Goal: Task Accomplishment & Management: Use online tool/utility

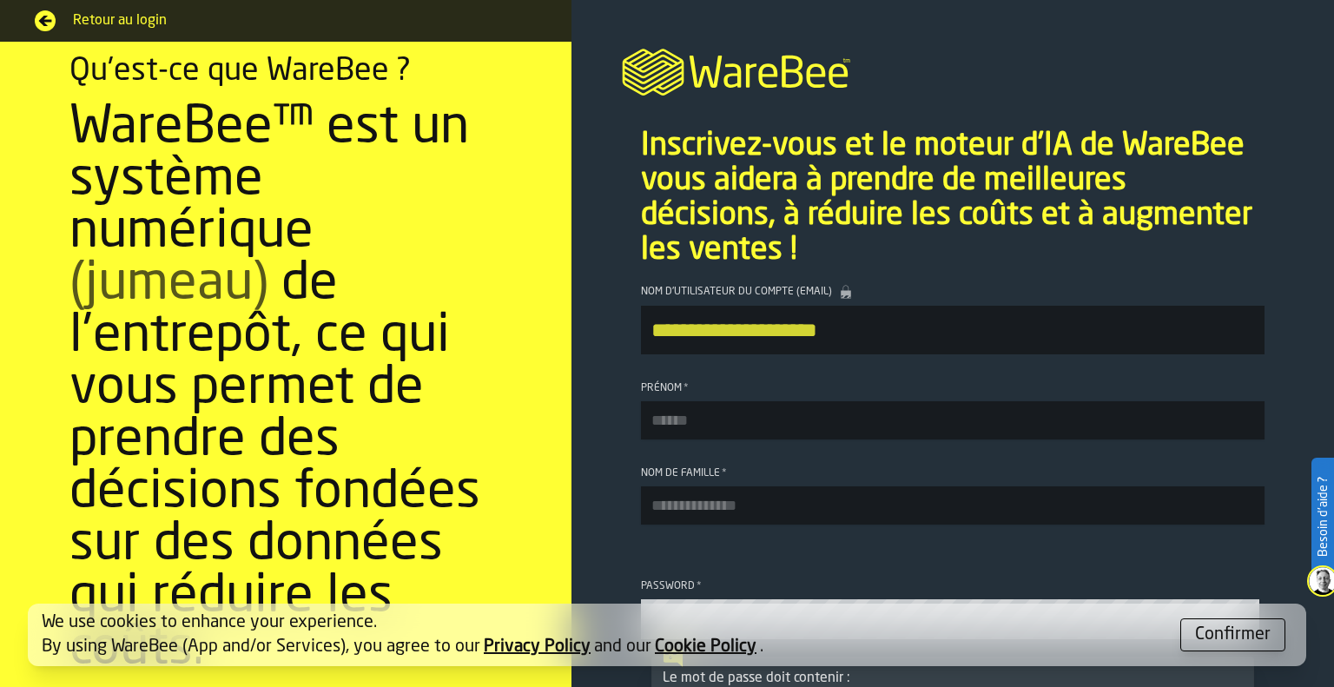
click at [1249, 645] on div "Confirmer" at bounding box center [1233, 635] width 76 height 24
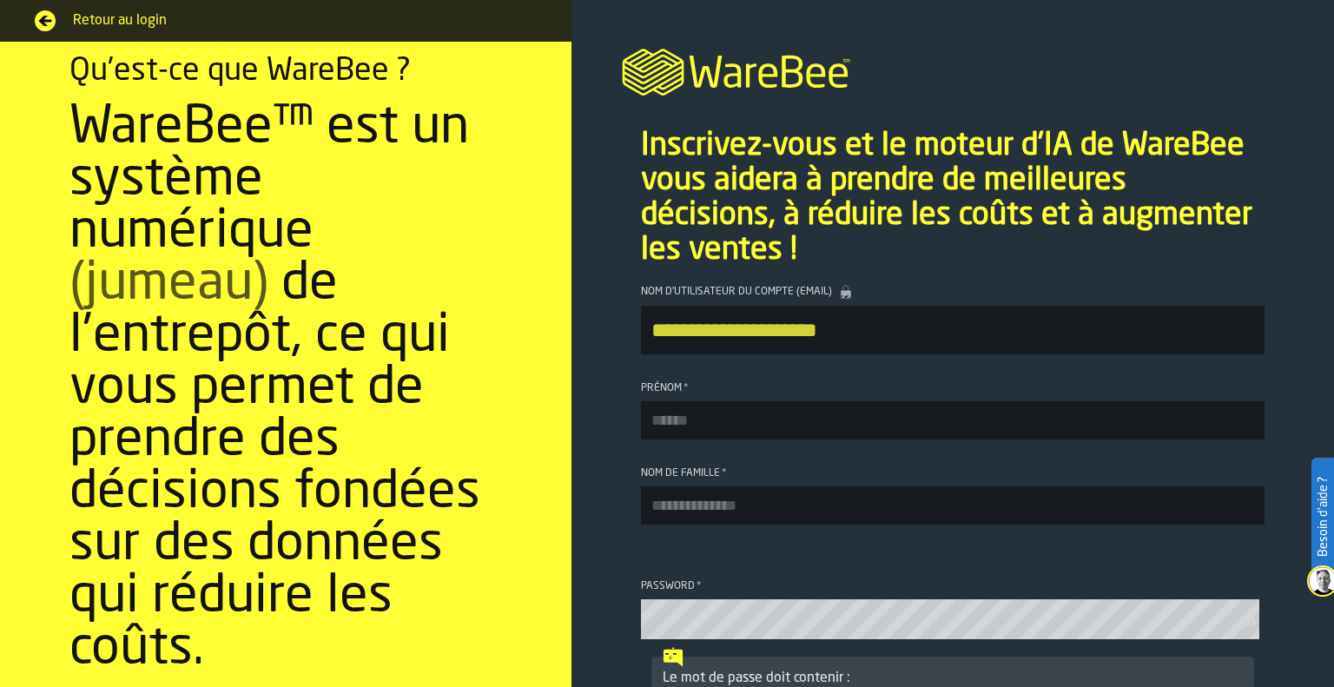
click at [564, 246] on section "Qu'est-ce que WareBee ? WareBee™ est un système numérique (jumeau) de l'entrepô…" at bounding box center [285, 364] width 571 height 645
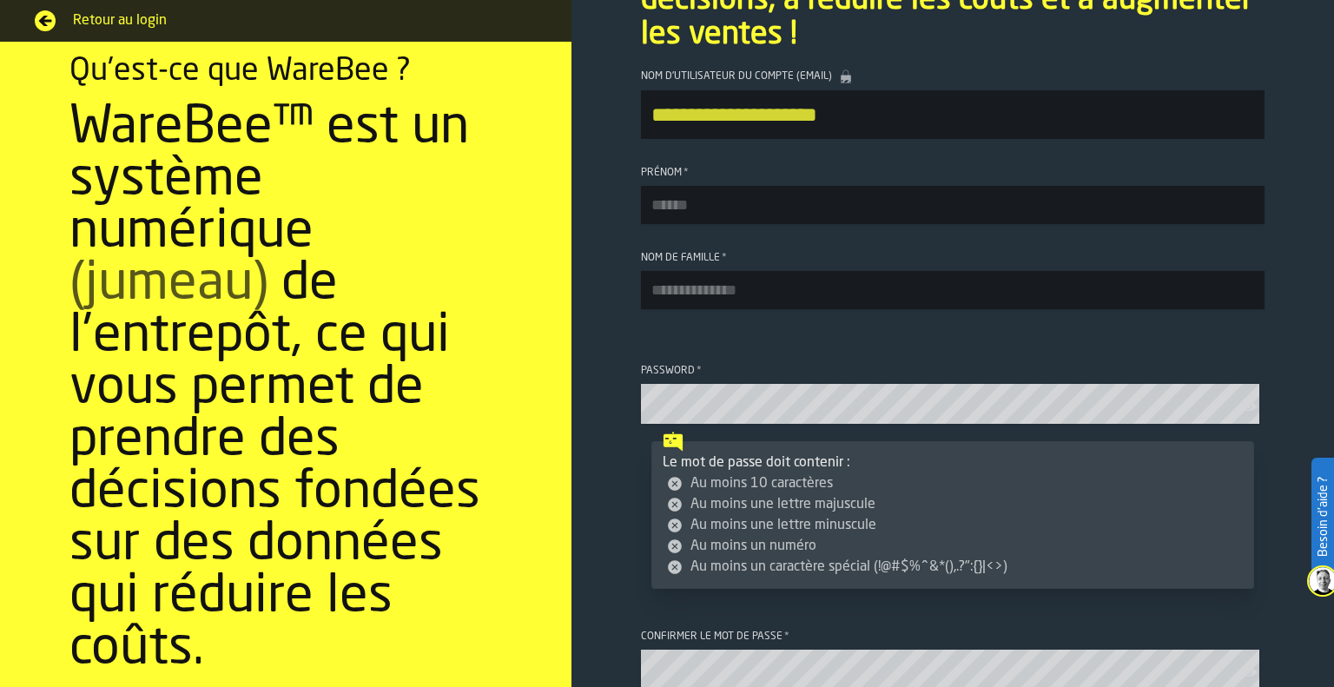
scroll to position [174, 0]
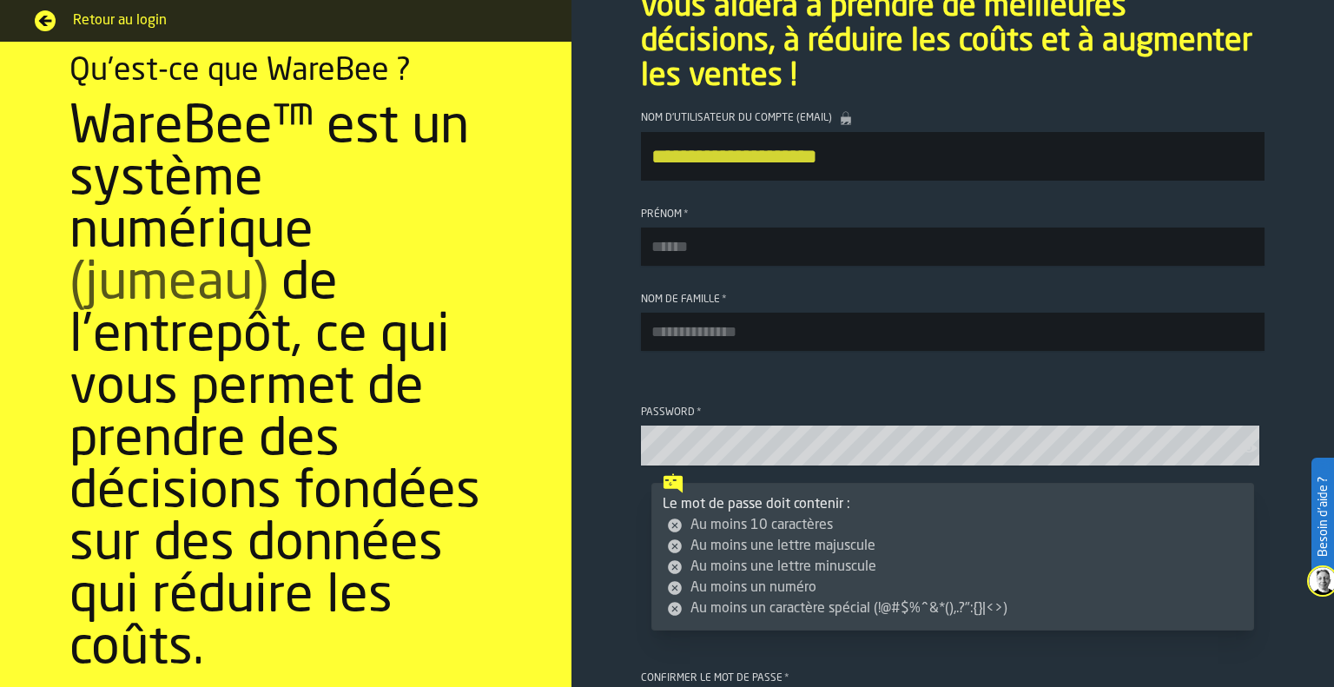
click at [771, 245] on input "Prénom *" at bounding box center [952, 246] width 623 height 38
type input "***"
type input "*********"
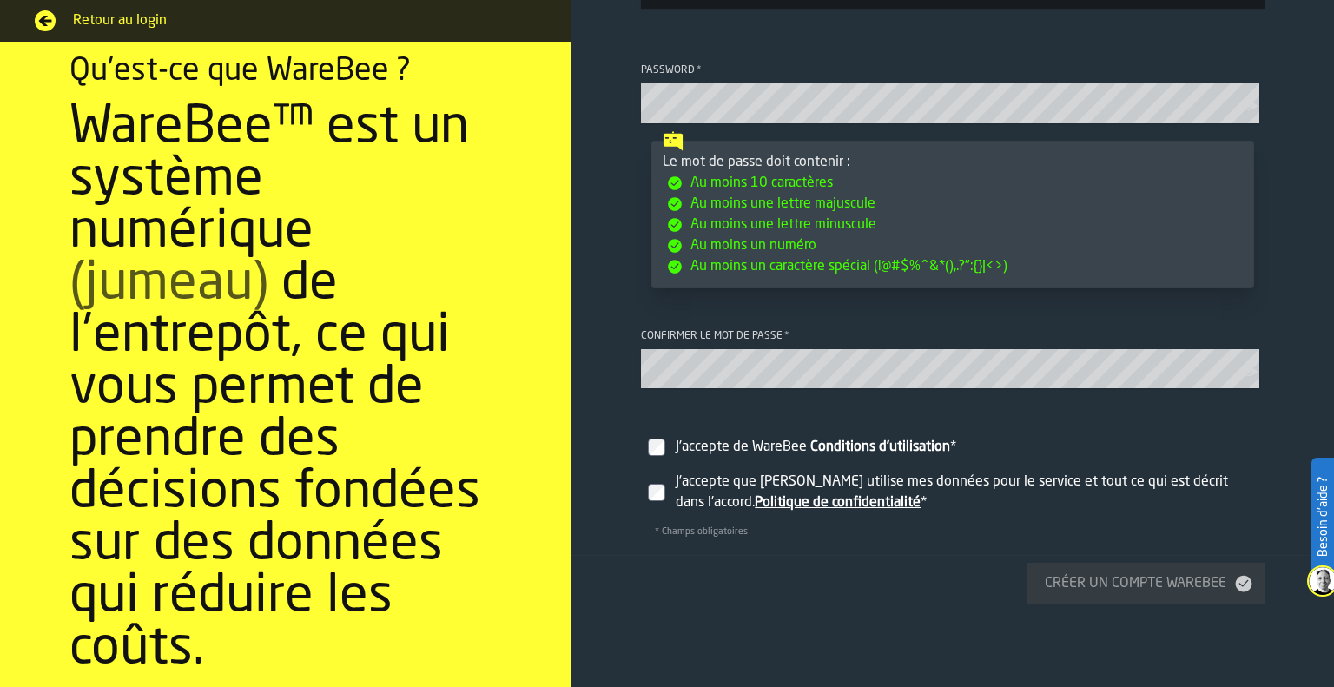
scroll to position [608, 0]
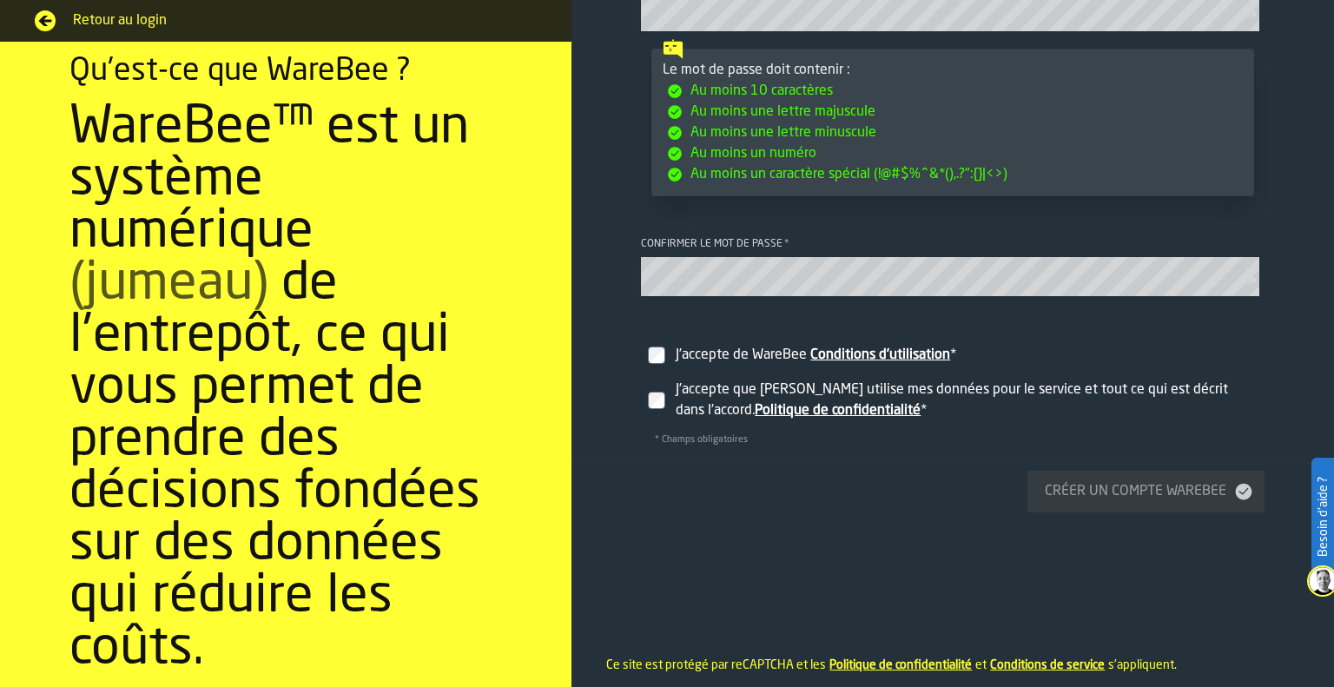
drag, startPoint x: 668, startPoint y: 364, endPoint x: 659, endPoint y: 378, distance: 16.4
click at [667, 364] on label "J'accepte de WareBee Conditions d'utilisation *" at bounding box center [952, 348] width 623 height 49
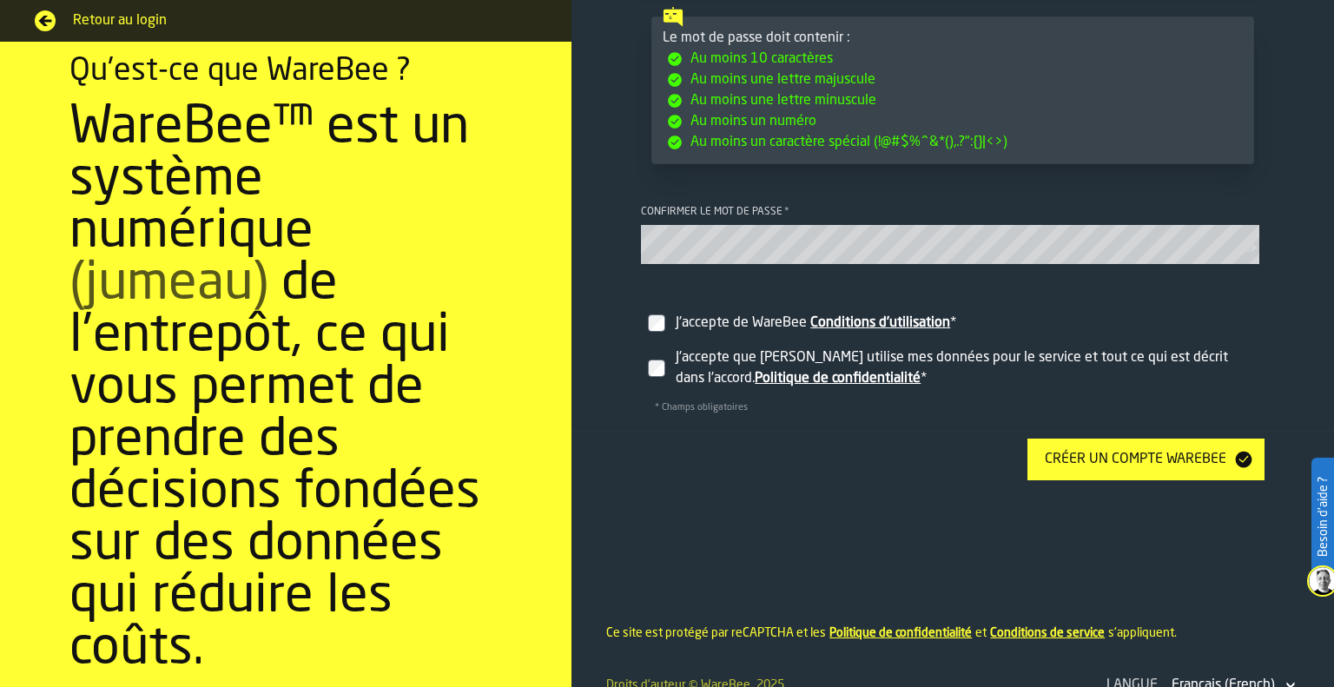
scroll to position [669, 0]
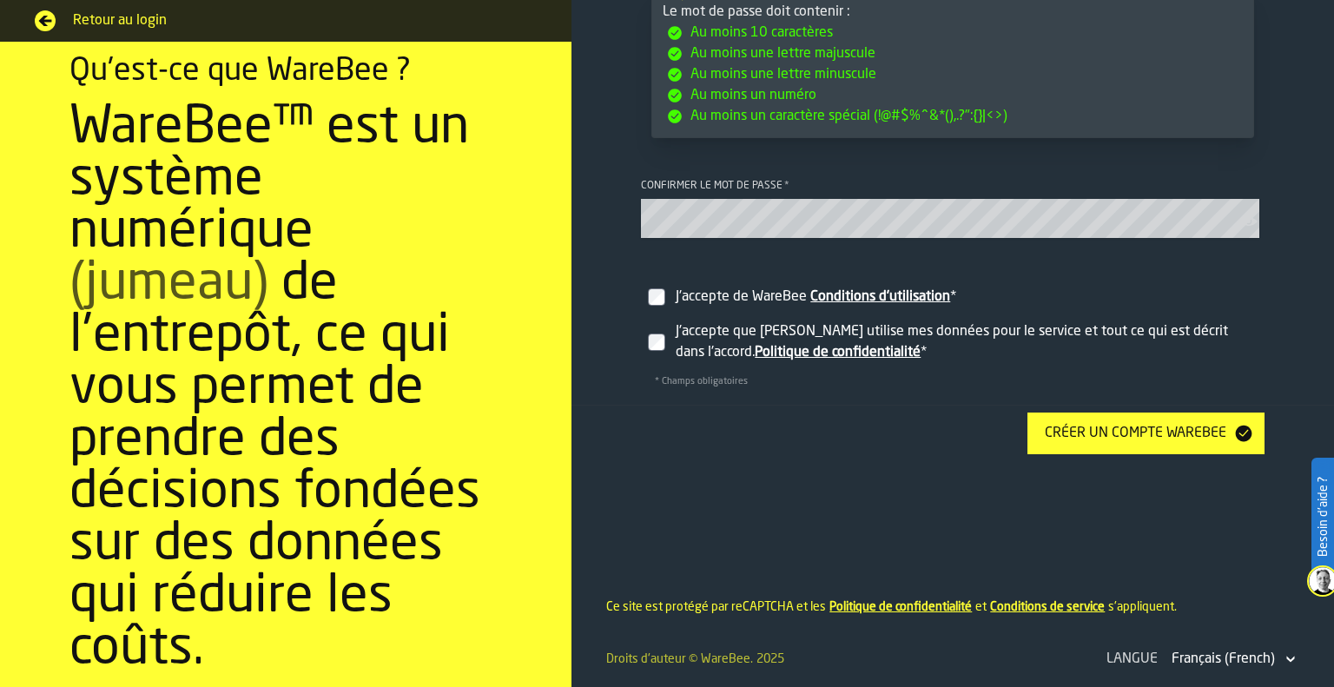
click at [1151, 430] on div "Créer un compte WareBee" at bounding box center [1135, 433] width 195 height 21
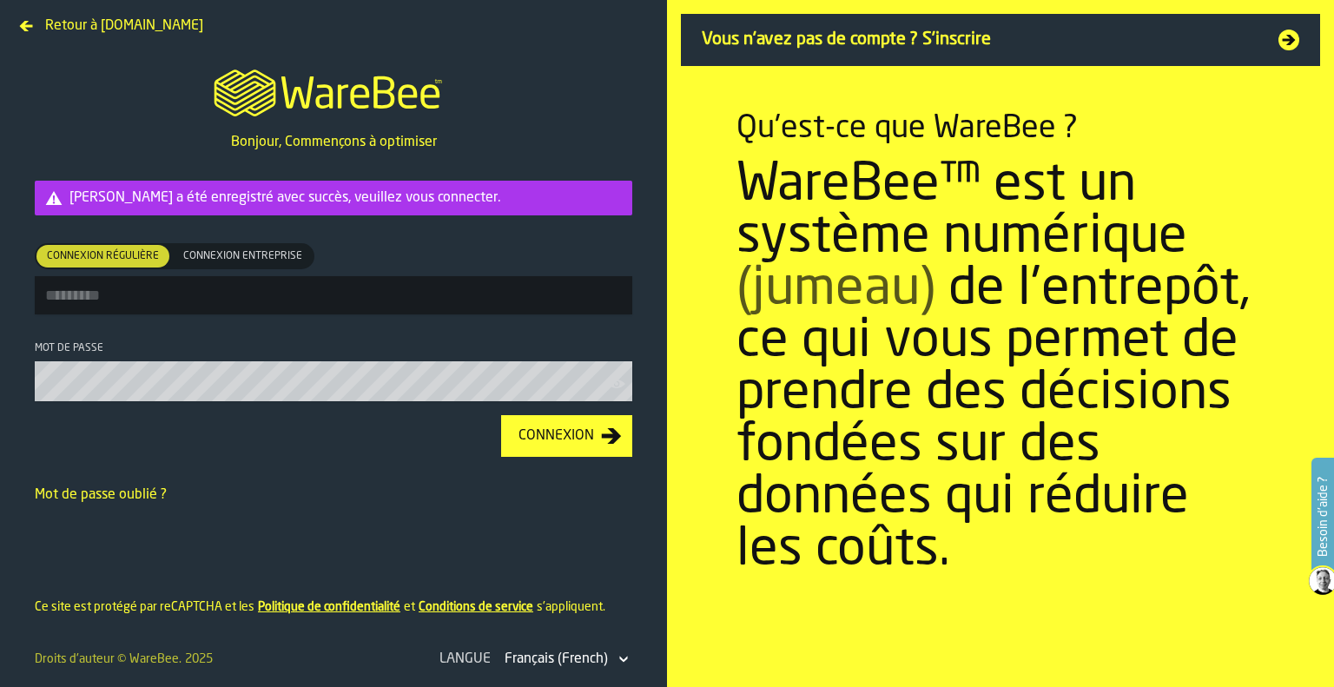
click at [243, 305] on input "Connexion régulière Connexion régulière Connexion entreprise Connexion entrepri…" at bounding box center [333, 295] width 597 height 38
type input "**********"
click at [501, 415] on button "Connexion" at bounding box center [566, 436] width 131 height 42
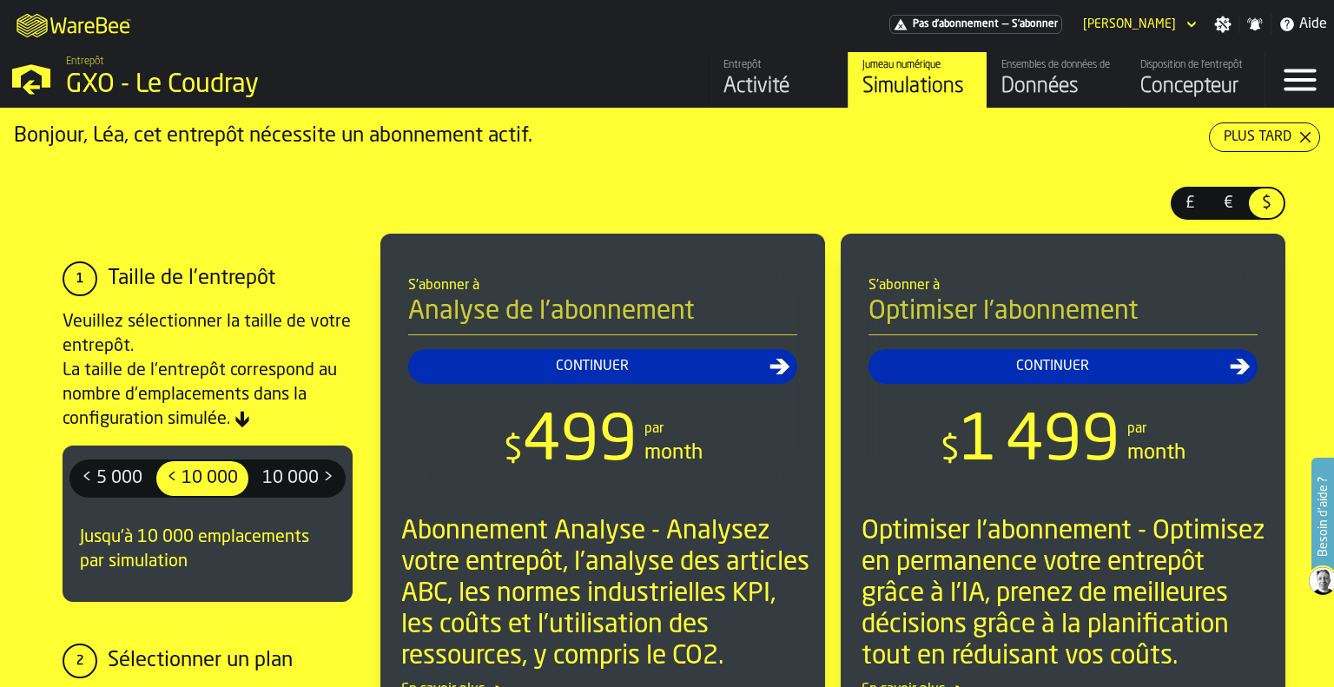
click at [1300, 138] on polygon "button-Plus tard" at bounding box center [1305, 137] width 11 height 11
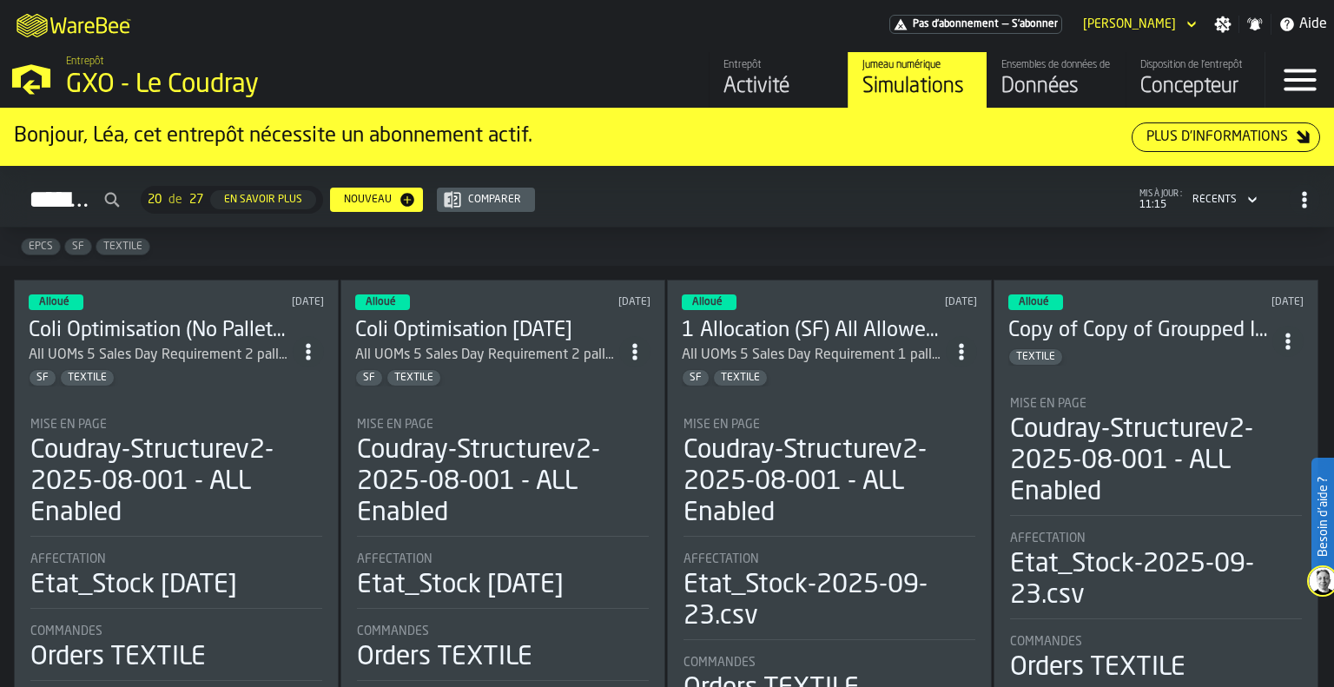
scroll to position [87, 0]
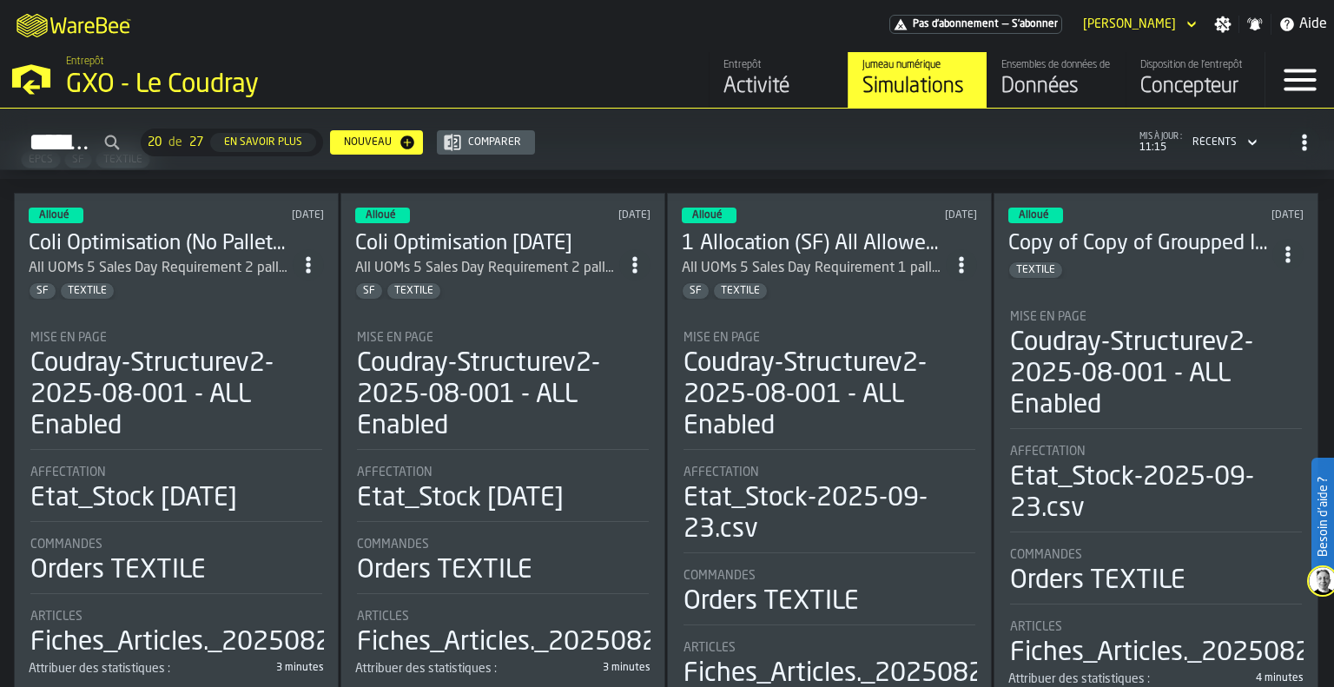
click at [149, 239] on h3 "Coli Optimisation (No Pallets) [DATE]" at bounding box center [161, 244] width 264 height 28
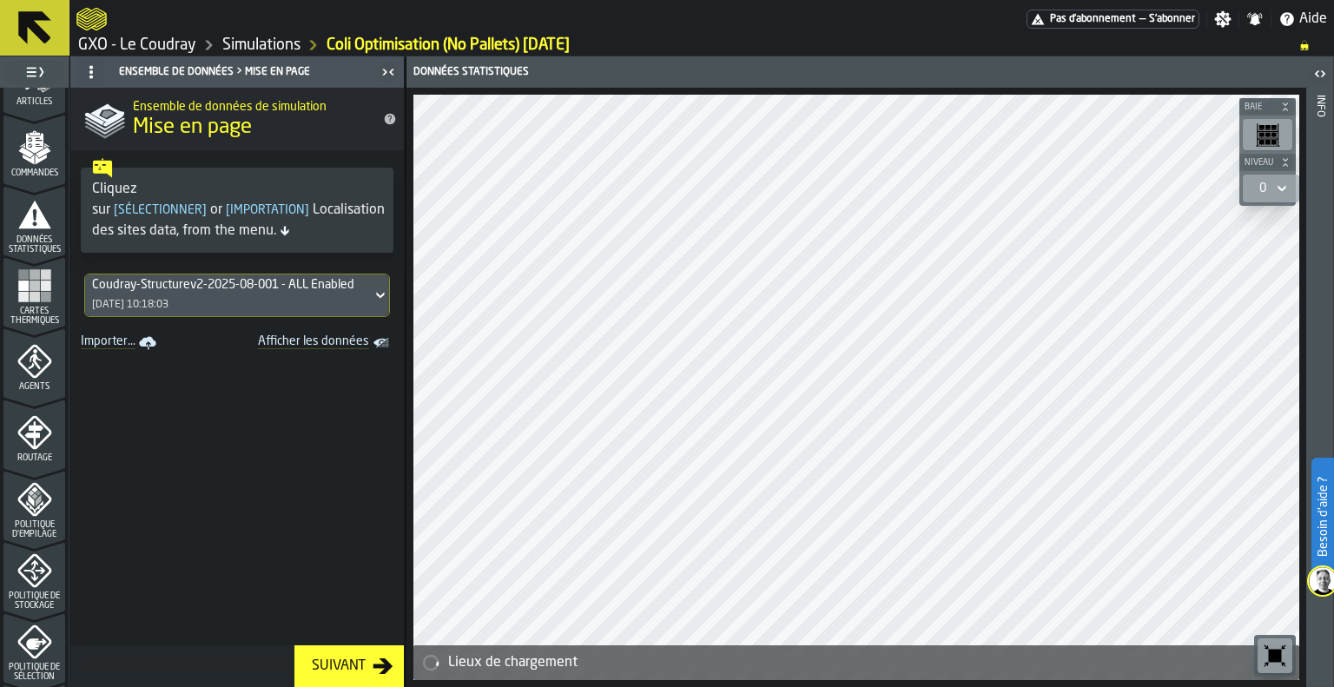
scroll to position [260, 0]
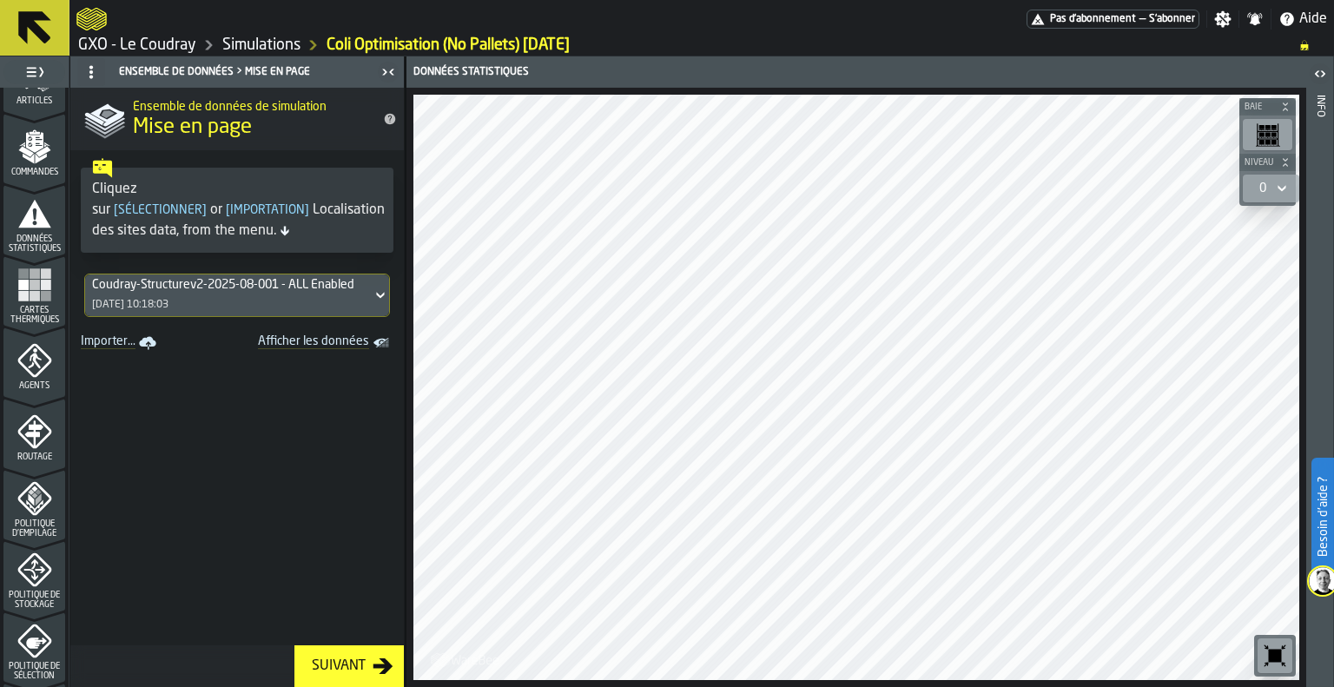
click at [49, 284] on div "Cartes thermiques" at bounding box center [34, 295] width 62 height 57
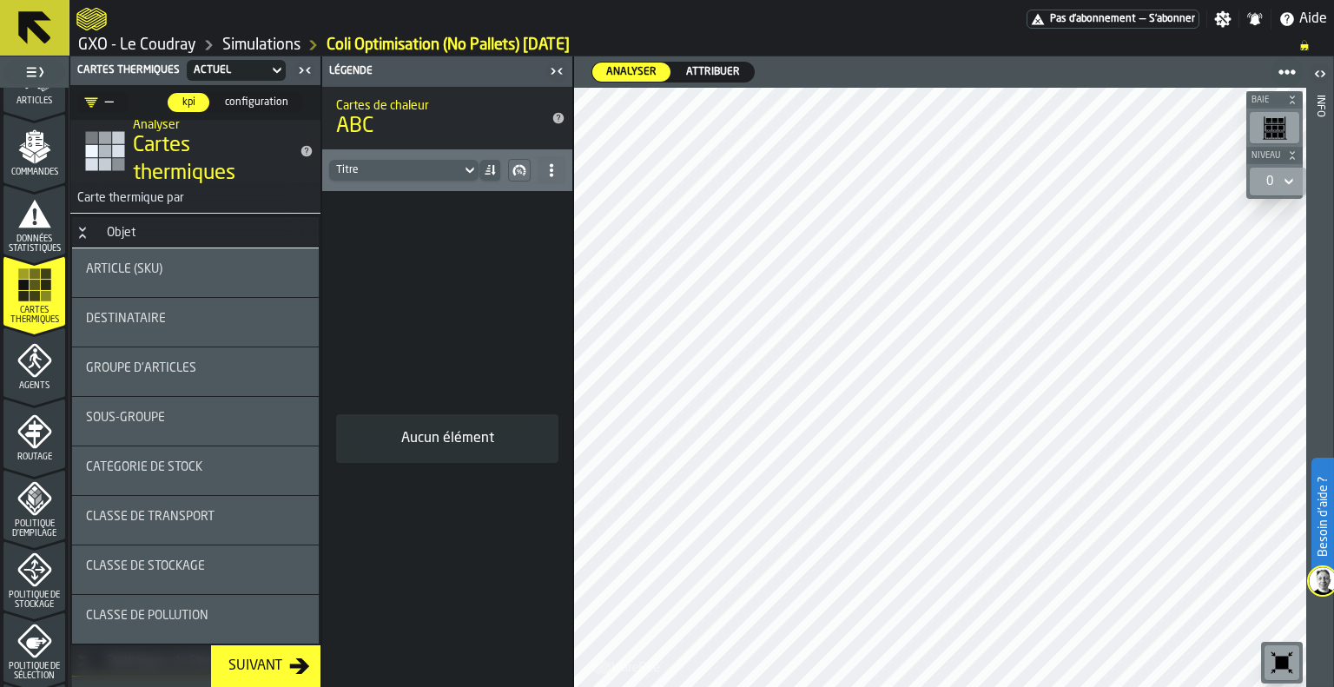
click at [148, 373] on span "Groupe d'articles" at bounding box center [141, 368] width 110 height 14
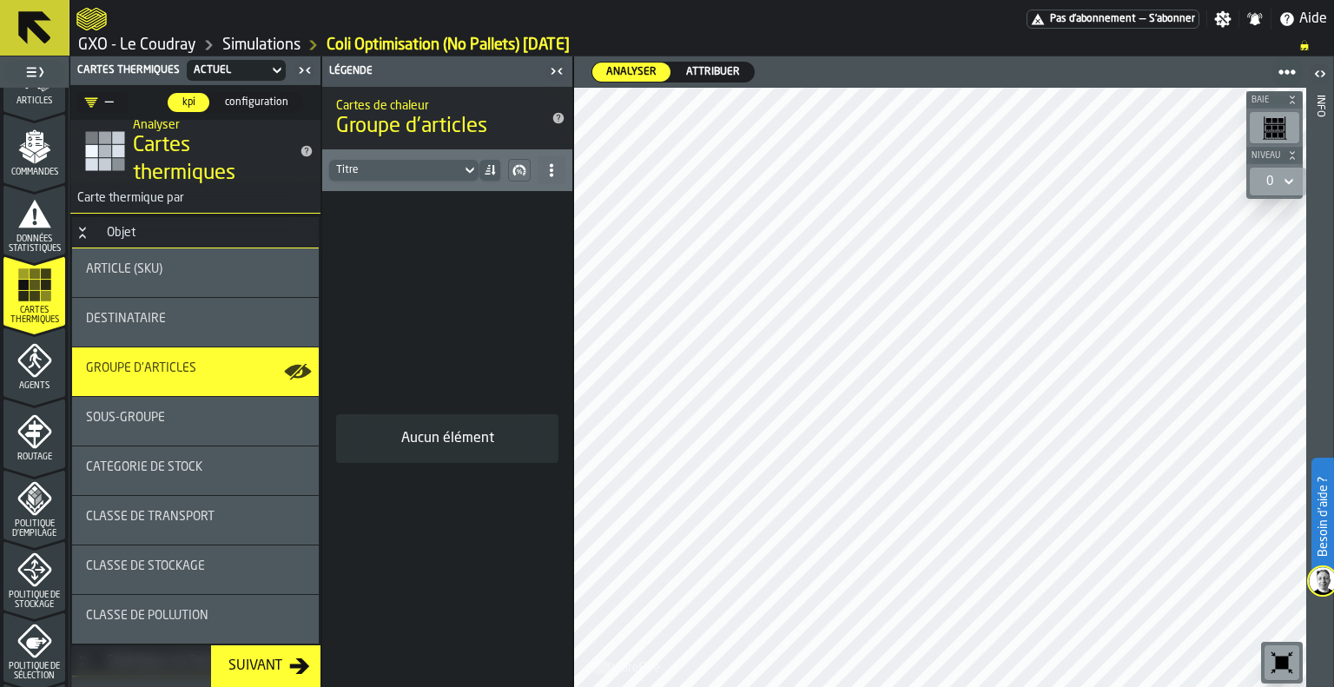
click at [298, 420] on icon "button-toggle-Afficher sur la carte" at bounding box center [297, 421] width 27 height 14
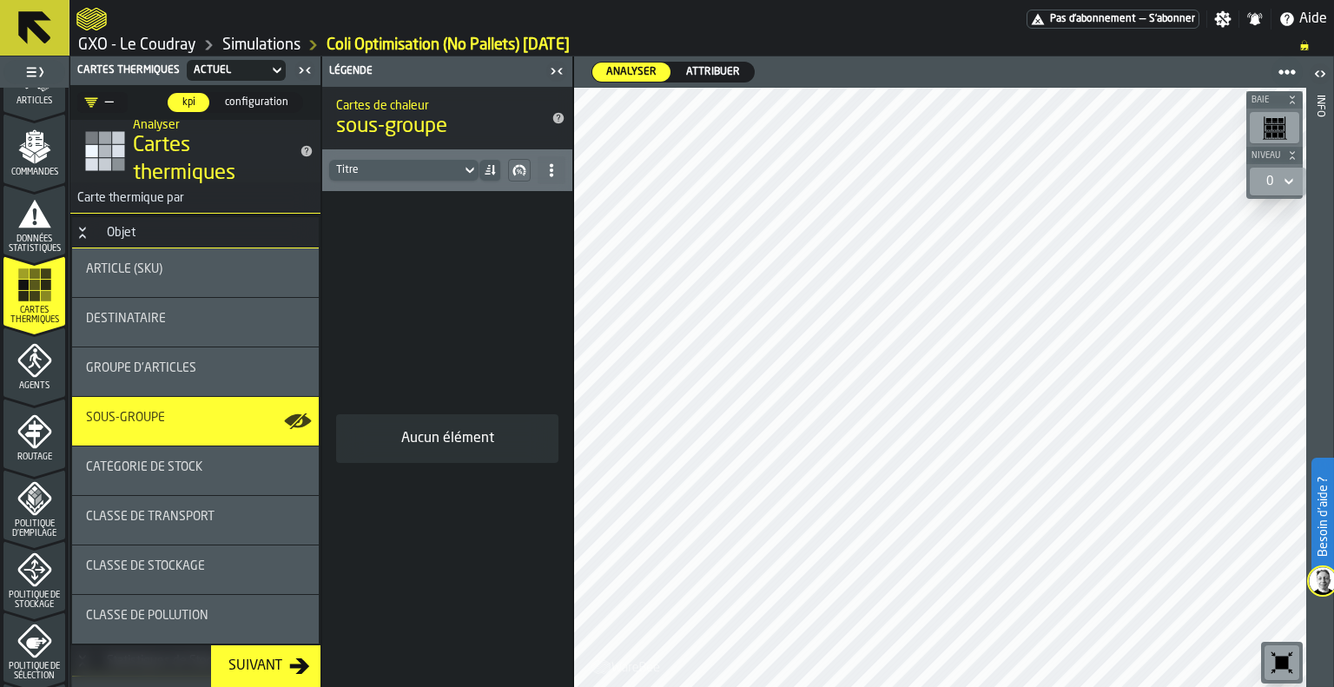
click at [227, 423] on div "sous-groupe" at bounding box center [195, 418] width 219 height 14
click at [746, 347] on div at bounding box center [940, 387] width 733 height 599
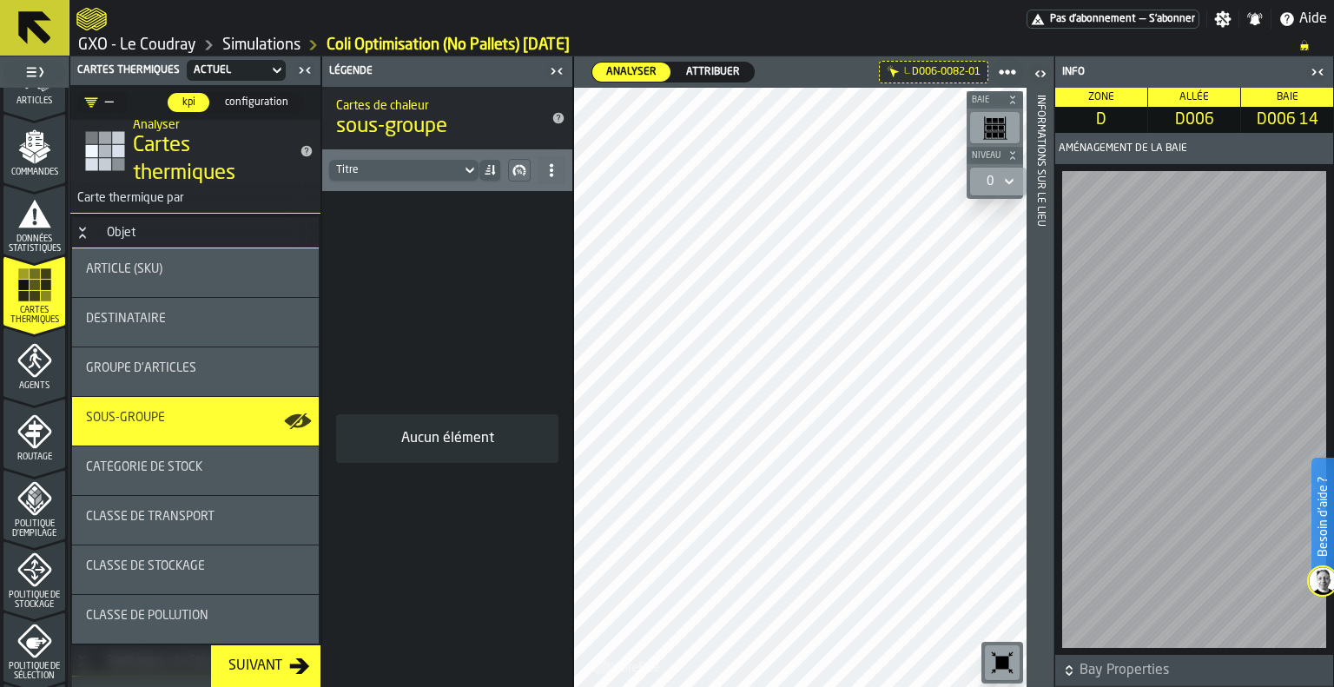
click at [1318, 73] on icon "button-toggle-Fermez-moi" at bounding box center [1317, 72] width 21 height 21
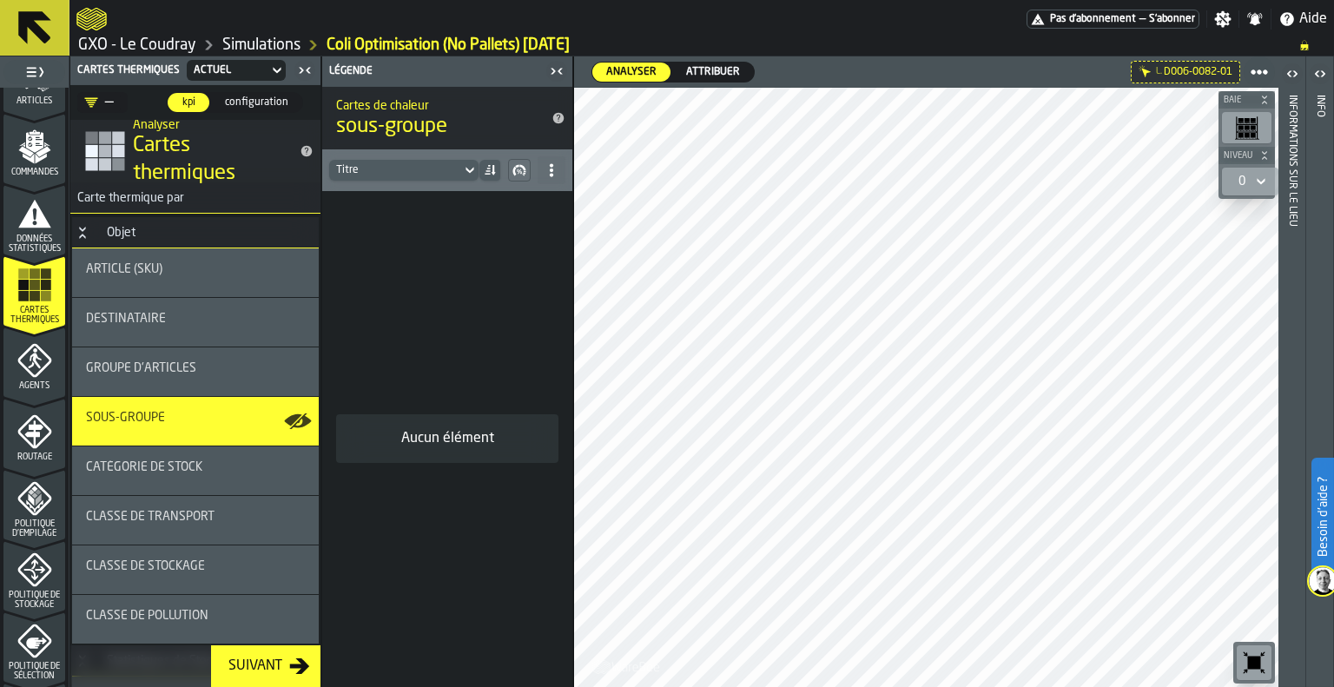
click at [722, 67] on span "Attribuer" at bounding box center [713, 72] width 68 height 16
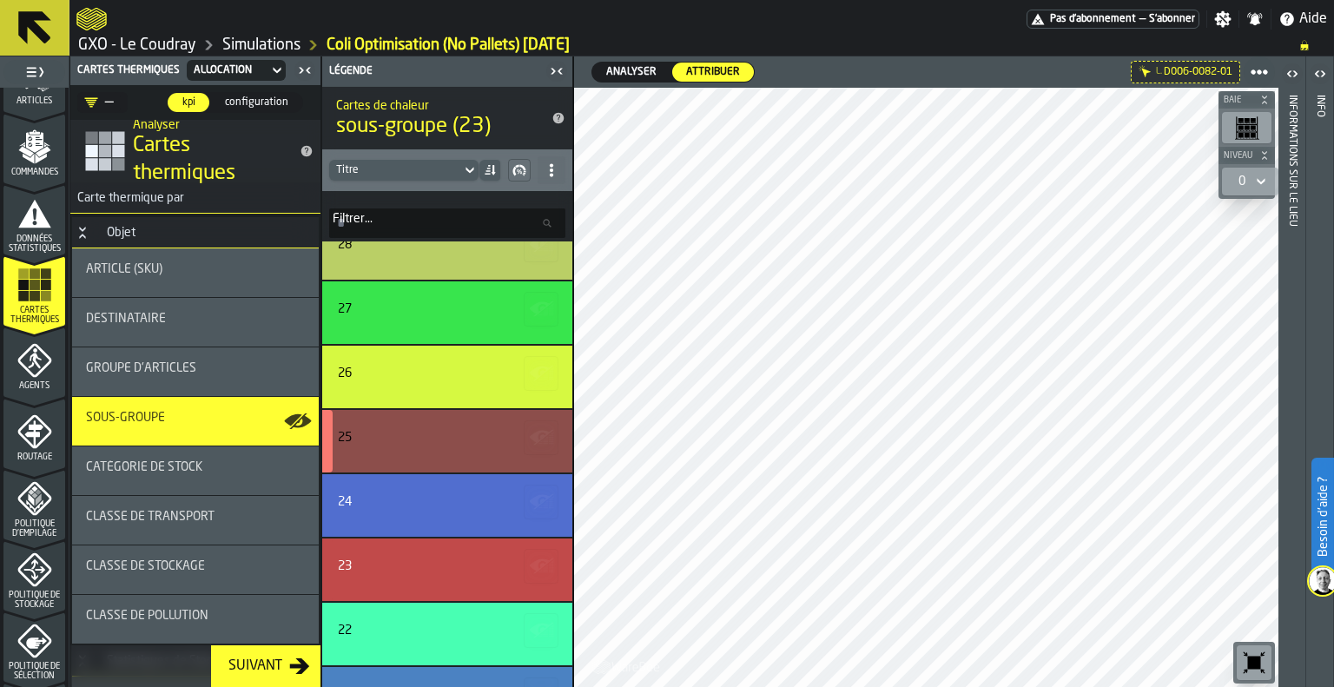
scroll to position [0, 0]
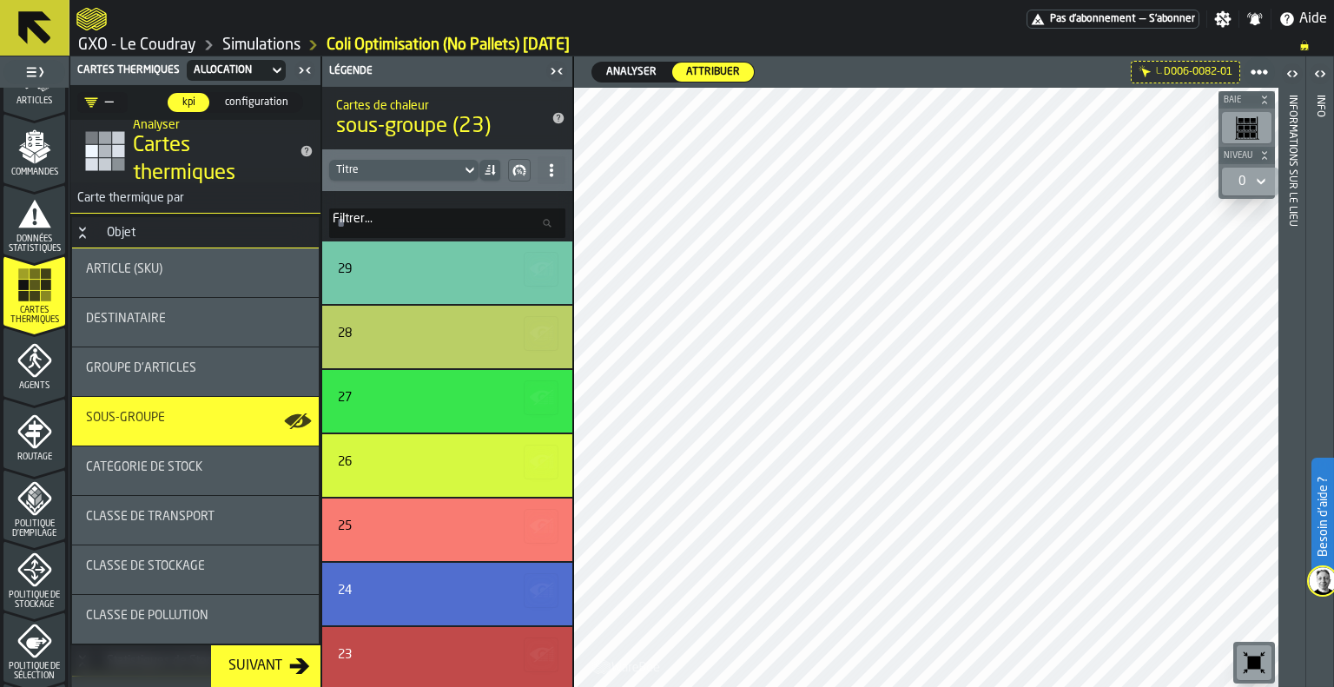
click at [169, 365] on span "Groupe d'articles" at bounding box center [141, 368] width 110 height 14
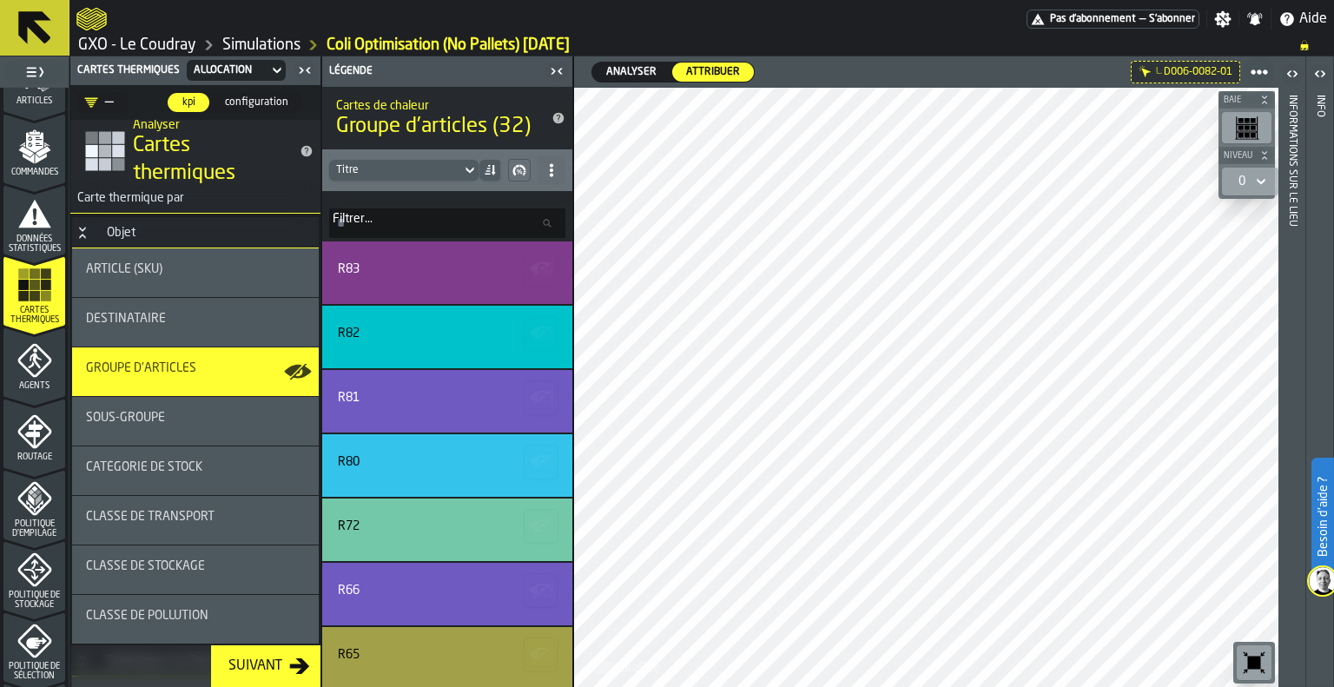
click at [762, 350] on div at bounding box center [926, 387] width 705 height 599
click at [559, 70] on icon "button-toggle-Fermez-moi" at bounding box center [559, 71] width 4 height 6
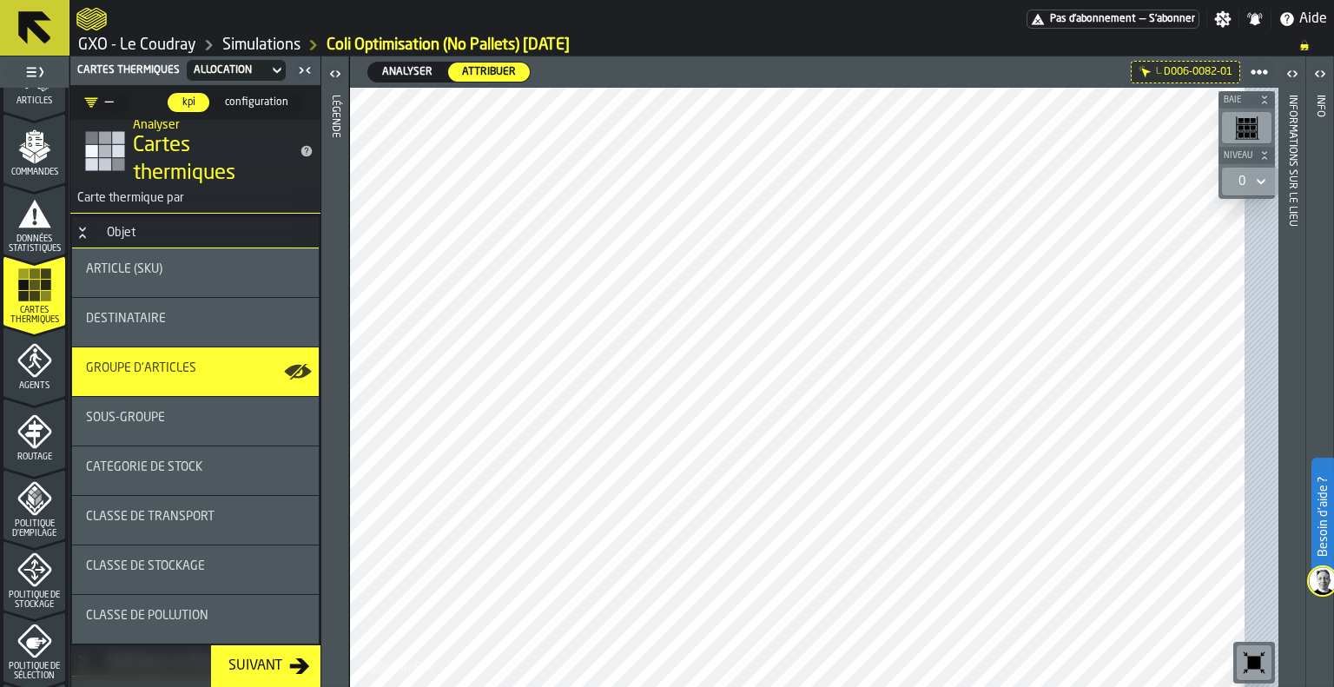
click at [709, 346] on div at bounding box center [797, 387] width 894 height 599
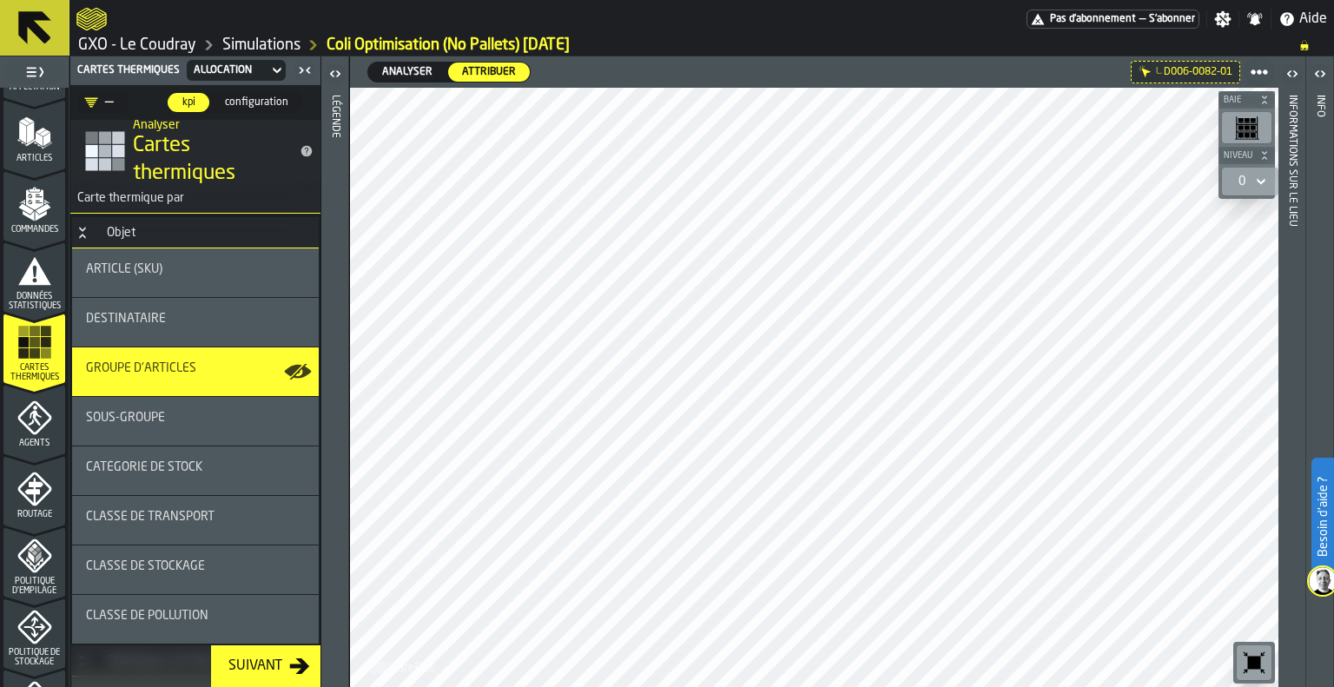
scroll to position [174, 0]
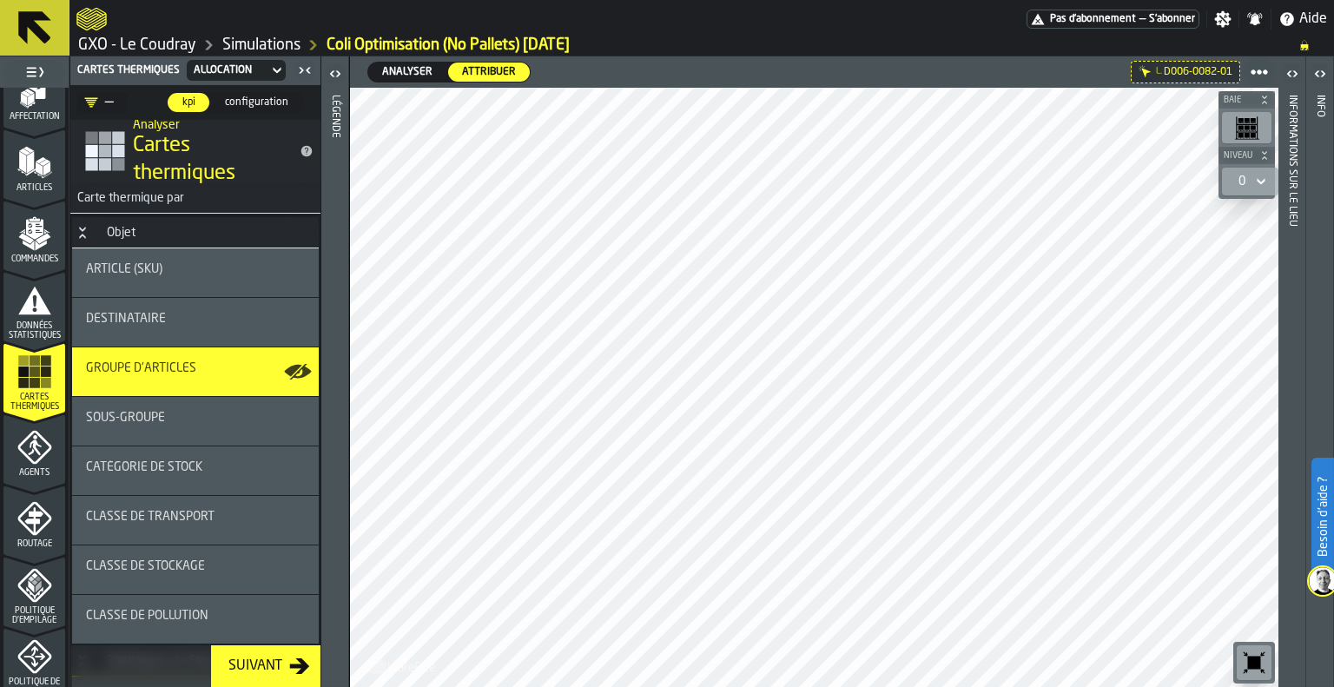
click at [219, 384] on div "Groupe d'articles" at bounding box center [195, 371] width 247 height 49
click at [300, 363] on icon "button-toggle-Afficher sur la carte" at bounding box center [298, 372] width 28 height 28
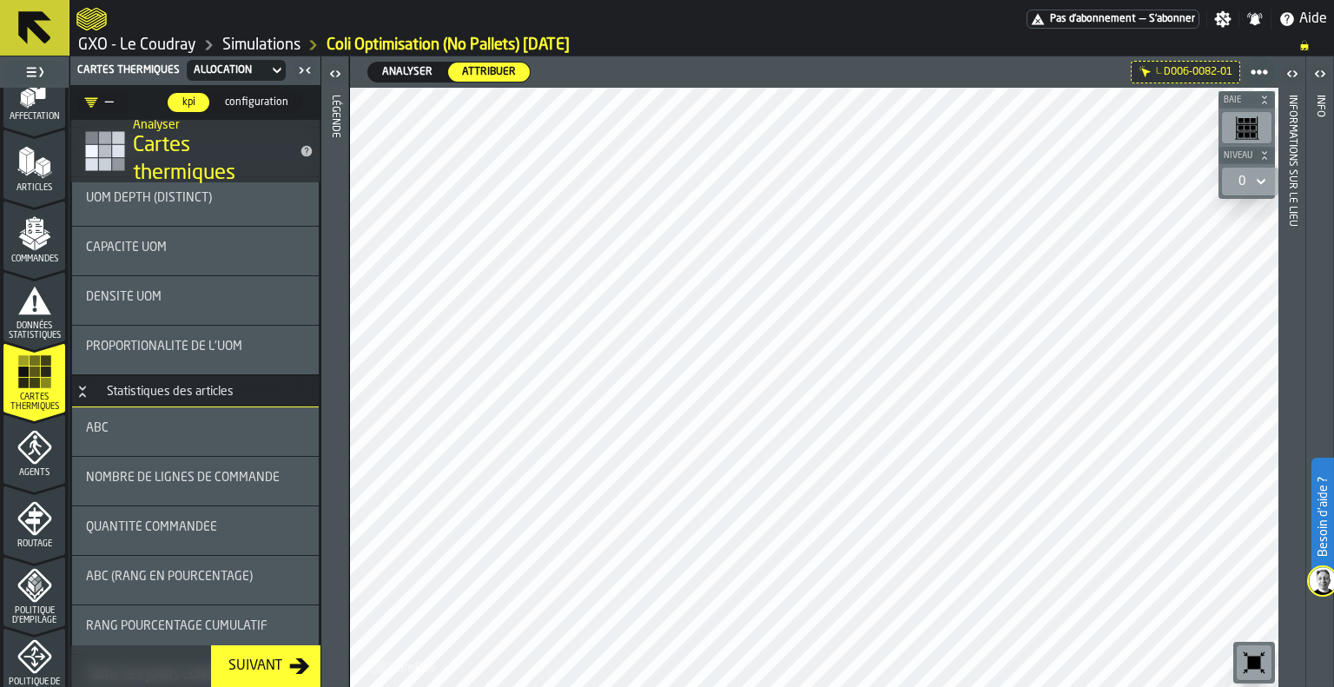
scroll to position [1389, 0]
click at [246, 437] on div "ABC" at bounding box center [195, 429] width 219 height 21
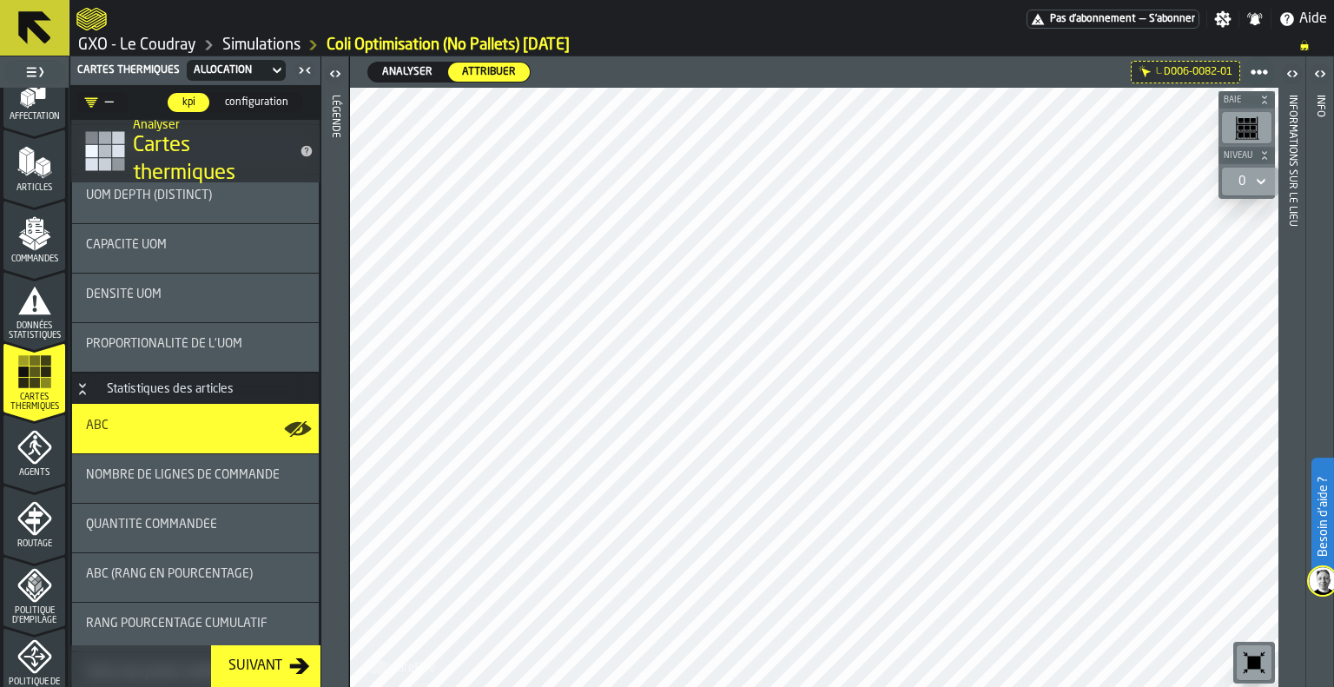
click at [339, 76] on icon "button-toggle-Ouvrir" at bounding box center [335, 73] width 21 height 21
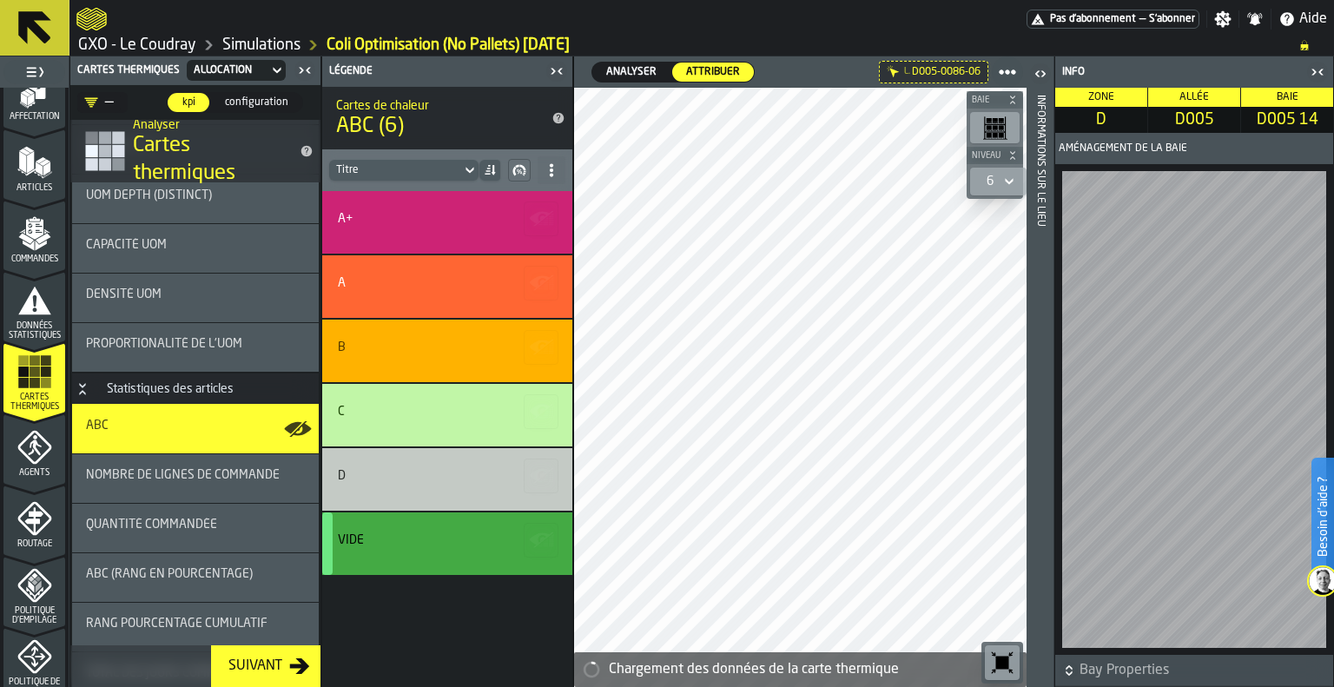
click at [1313, 73] on icon "button-toggle-Fermez-moi" at bounding box center [1313, 72] width 4 height 6
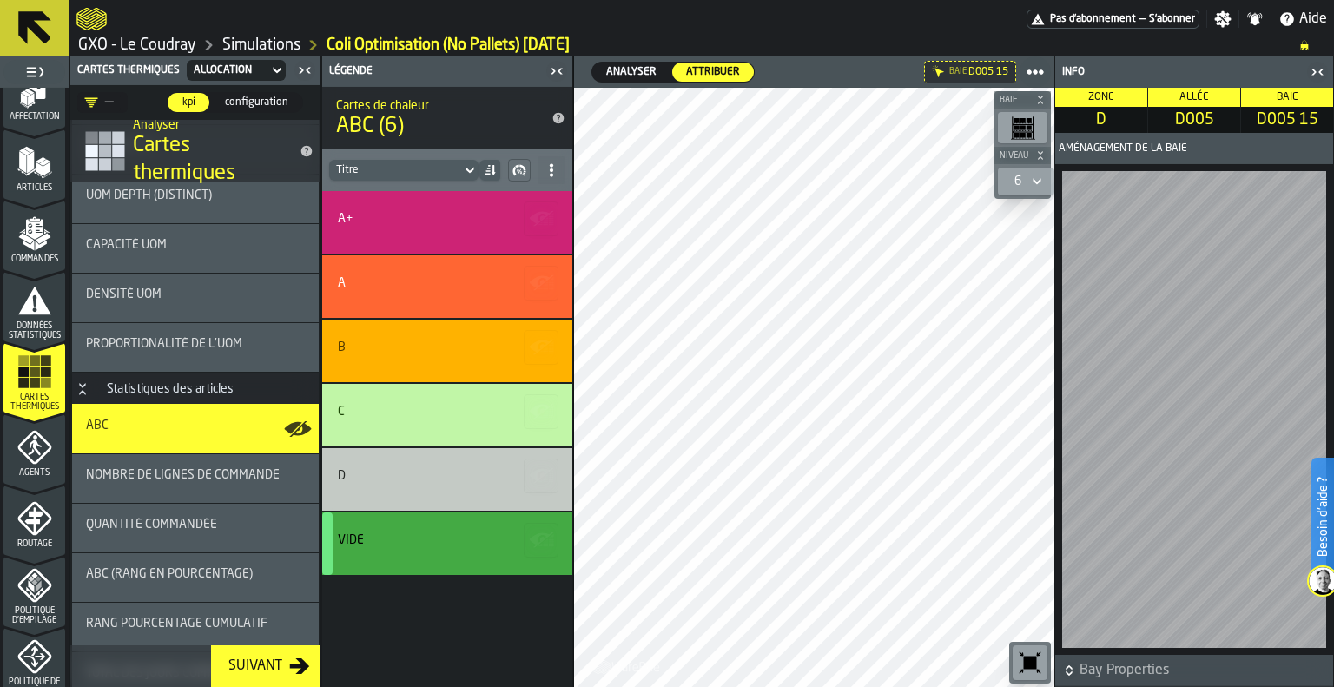
click at [1236, 321] on main "1 Démarrage 2 Mise en page 3 Affectation 4 Articles 5 Commandes 6 Données stati…" at bounding box center [667, 371] width 1334 height 630
click at [410, 423] on main "1 Démarrage 2 Mise en page 3 Affectation 4 Articles 5 Commandes 6 Données stati…" at bounding box center [667, 371] width 1334 height 630
click at [720, 431] on div at bounding box center [814, 387] width 481 height 599
click at [1313, 69] on icon "button-toggle-Fermez-moi" at bounding box center [1313, 72] width 4 height 6
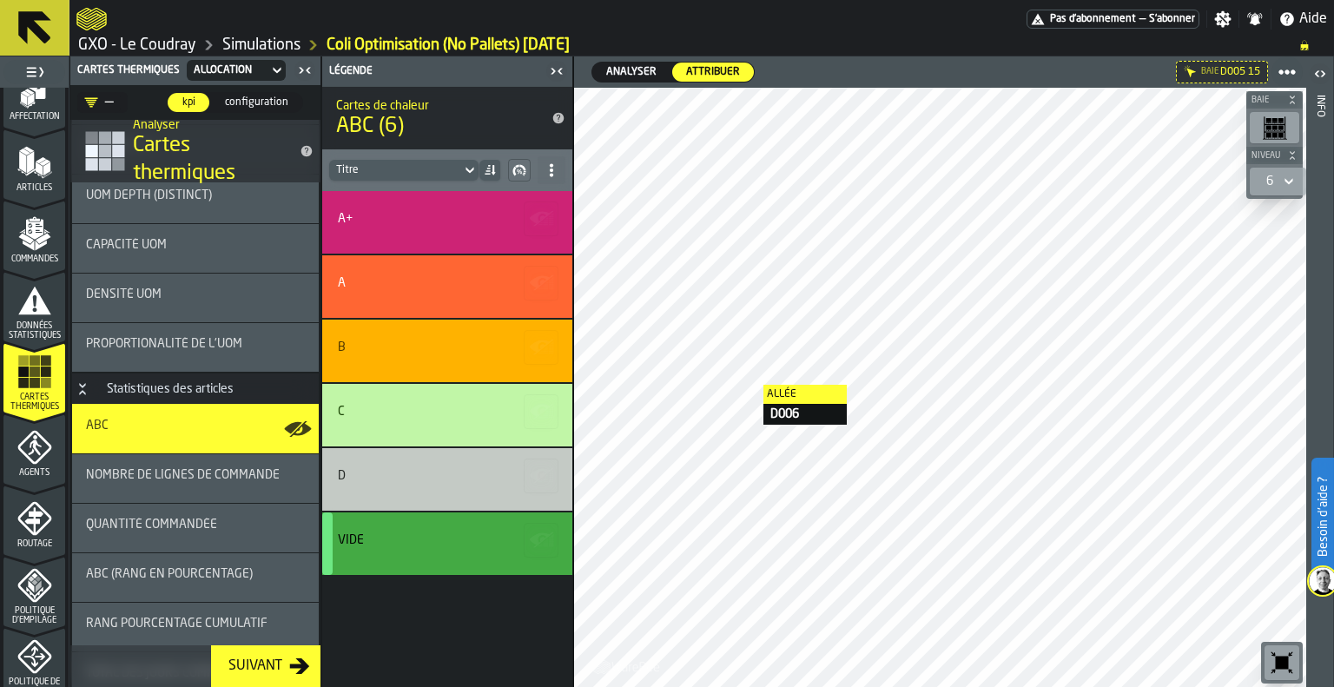
click at [745, 385] on div at bounding box center [940, 387] width 733 height 599
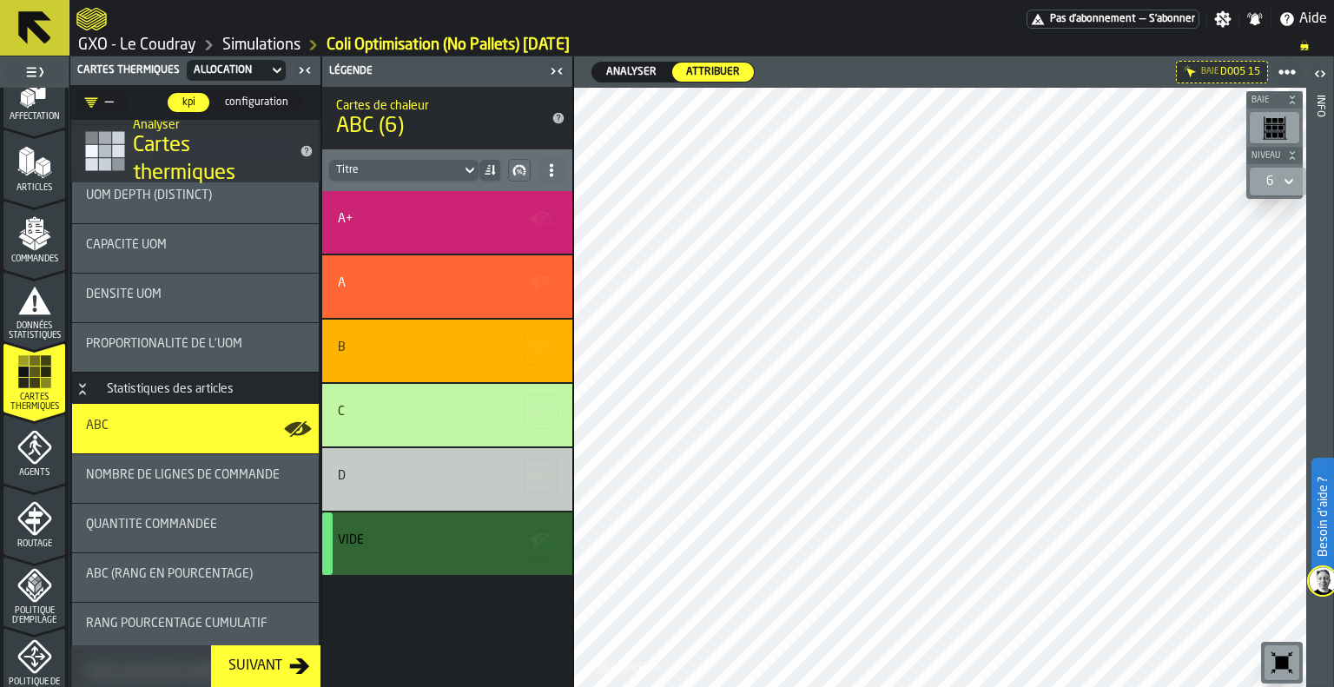
click at [411, 554] on div "Vide" at bounding box center [447, 543] width 250 height 63
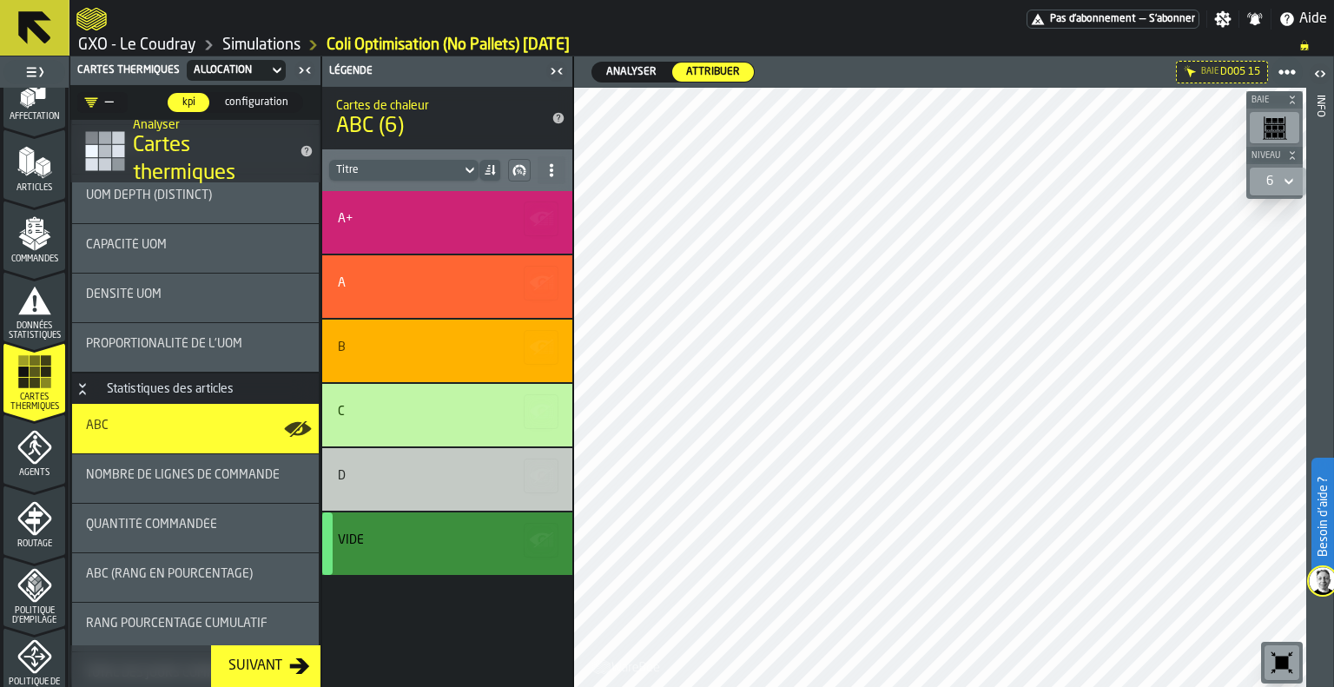
click at [537, 532] on icon "button-" at bounding box center [542, 540] width 28 height 28
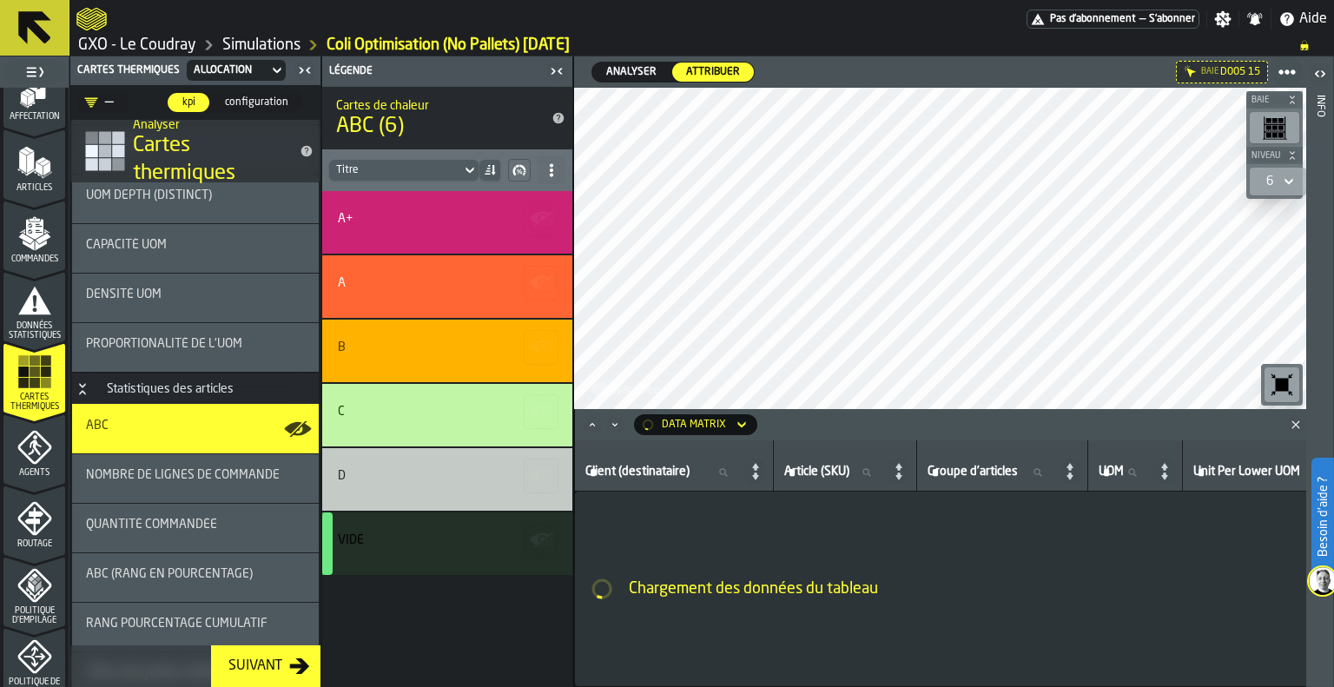
click at [1290, 426] on icon "Close" at bounding box center [1295, 424] width 17 height 17
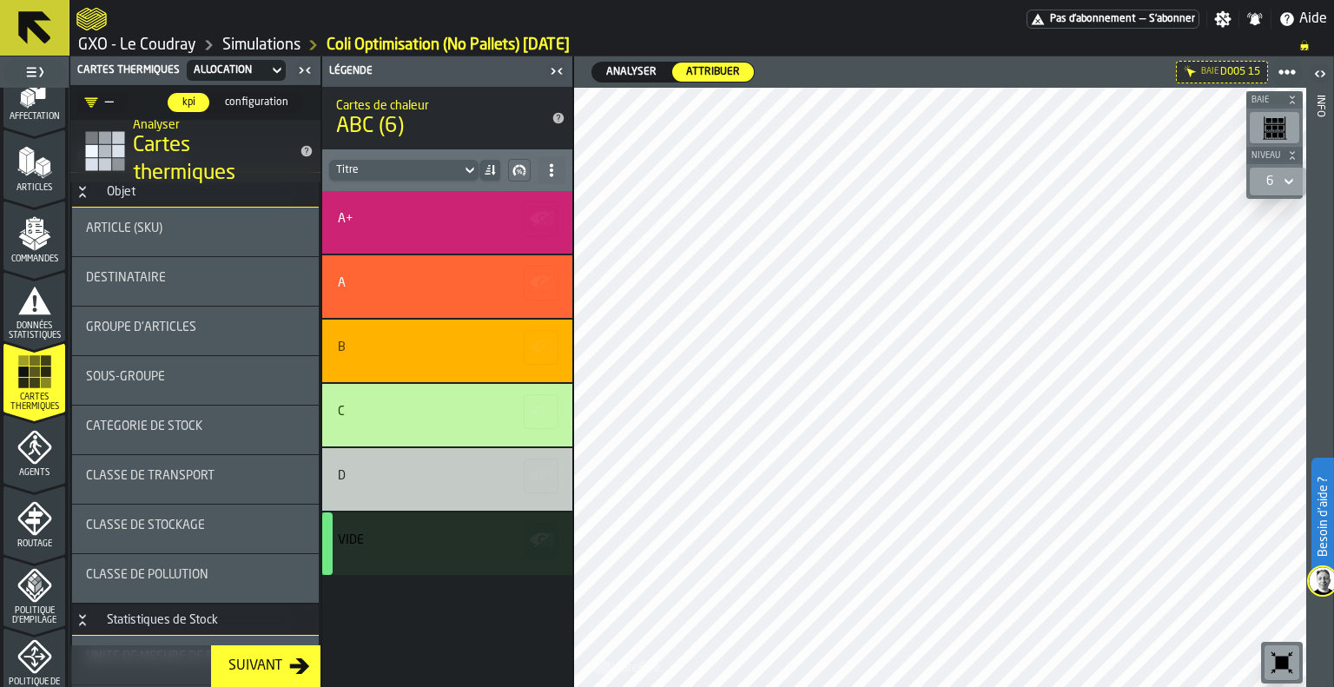
scroll to position [0, 0]
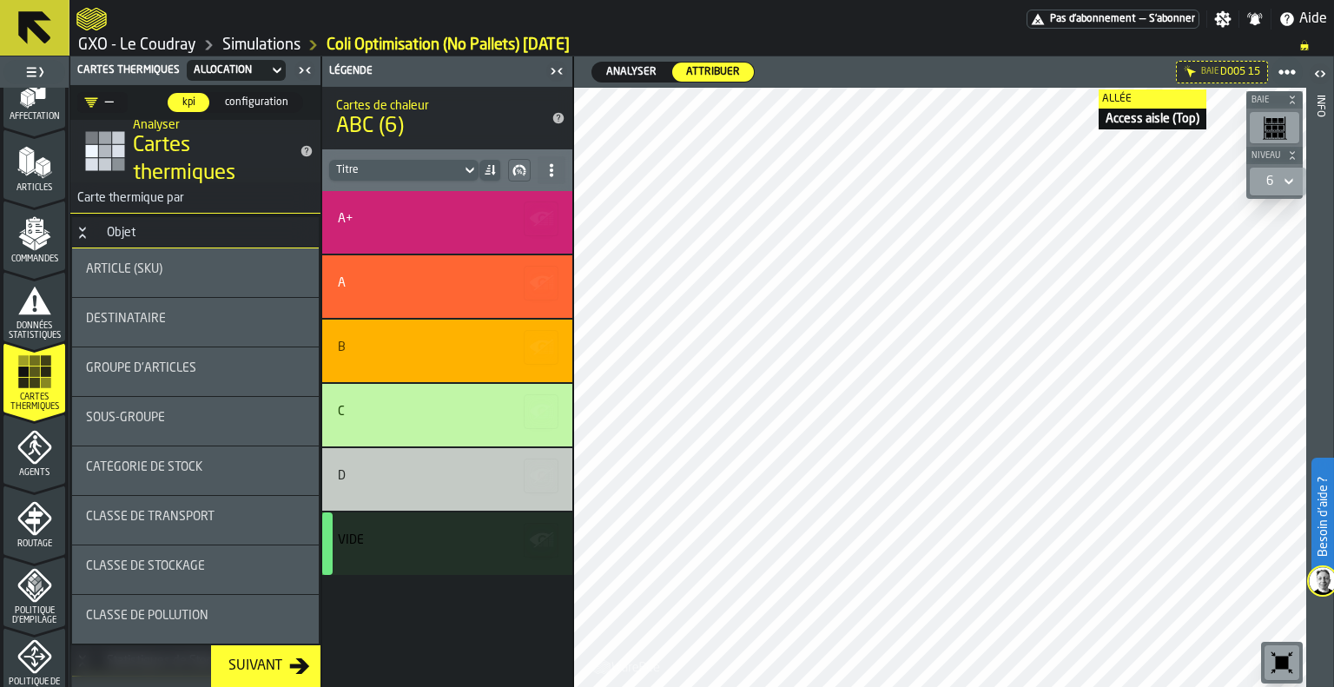
click at [0, 0] on icon at bounding box center [0, 0] width 0 height 0
click at [1284, 187] on icon at bounding box center [1288, 181] width 17 height 21
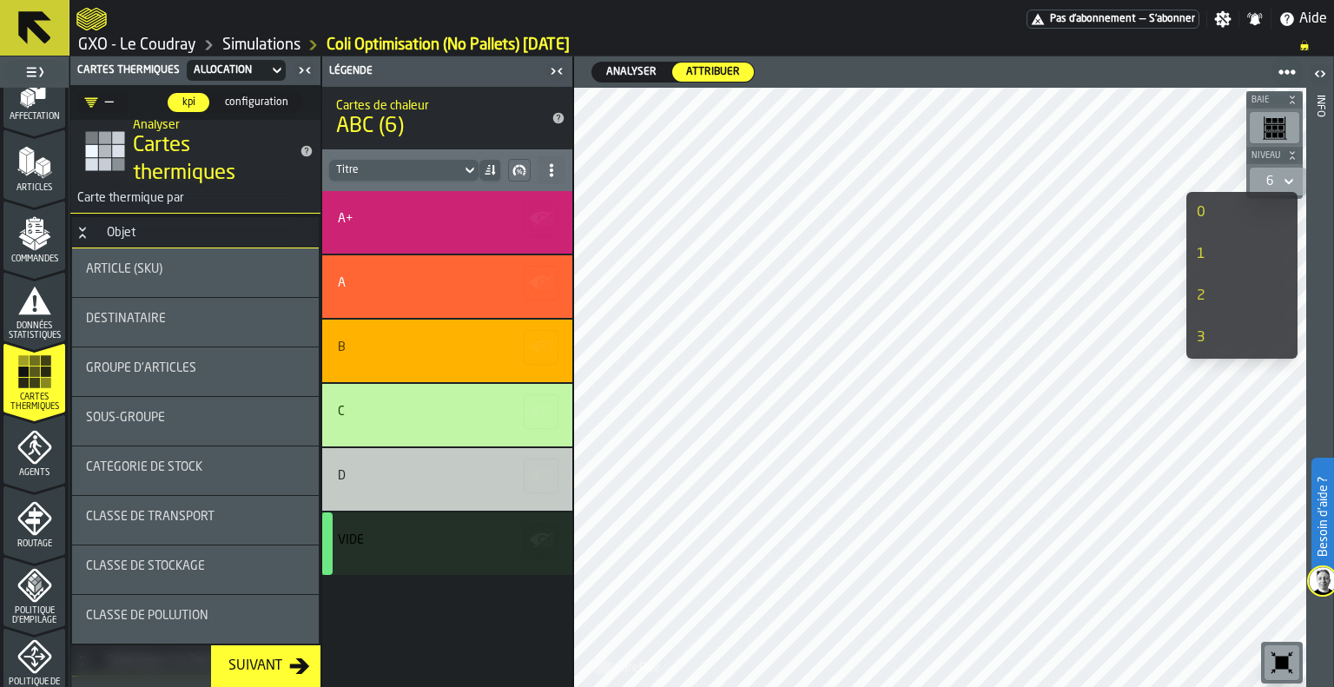
click at [1241, 211] on div "0" at bounding box center [1225, 212] width 56 height 21
click at [1198, 248] on div "1" at bounding box center [1225, 254] width 56 height 21
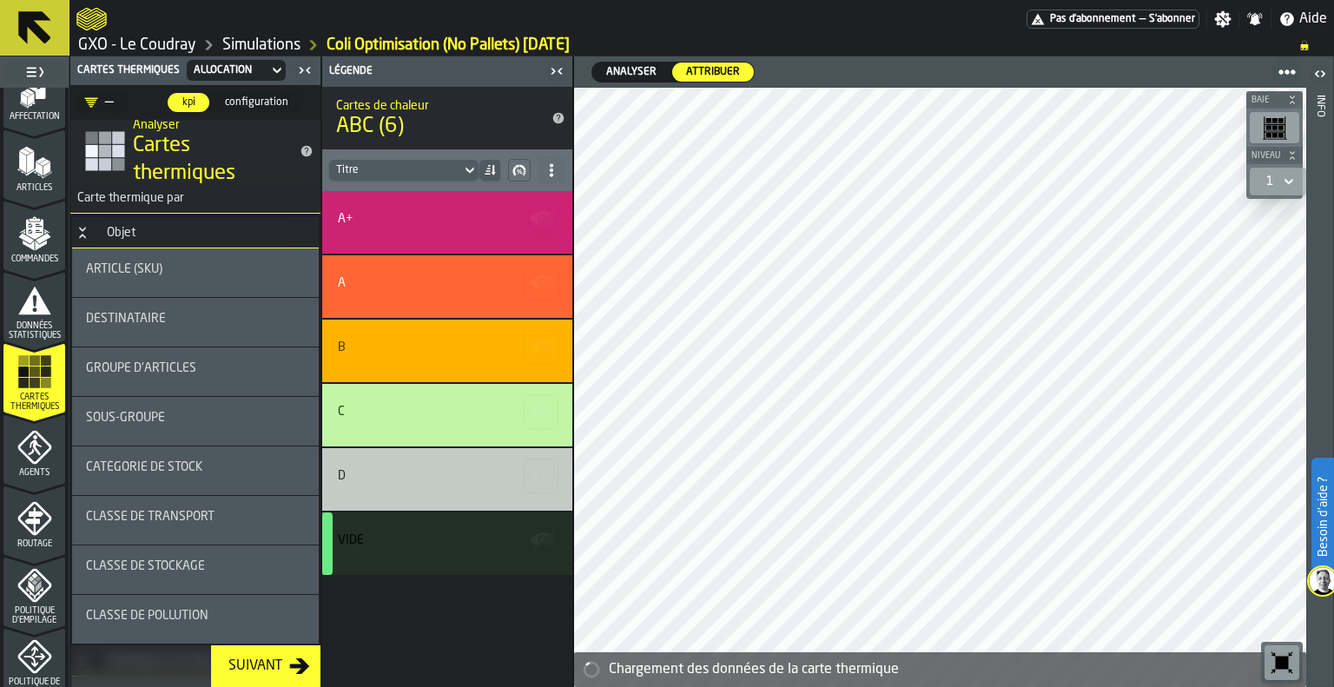
click at [1288, 183] on icon at bounding box center [1288, 182] width 8 height 6
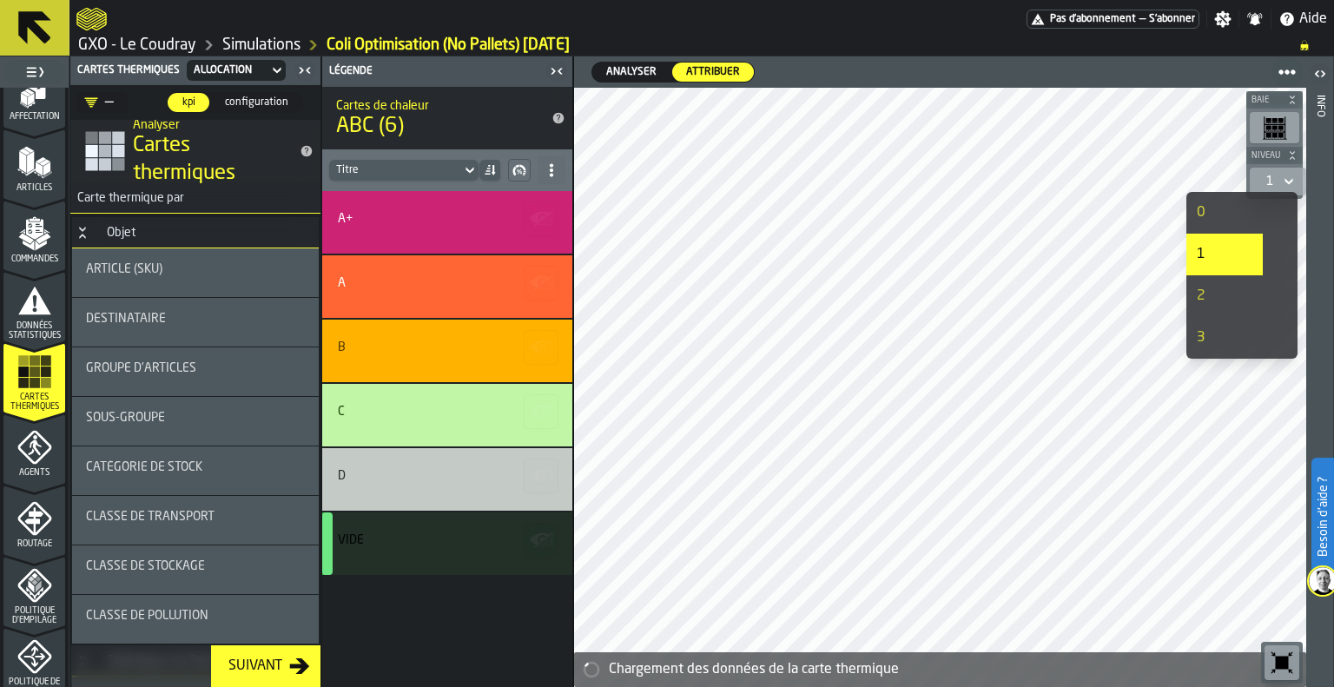
click at [1203, 221] on div "0" at bounding box center [1225, 212] width 56 height 21
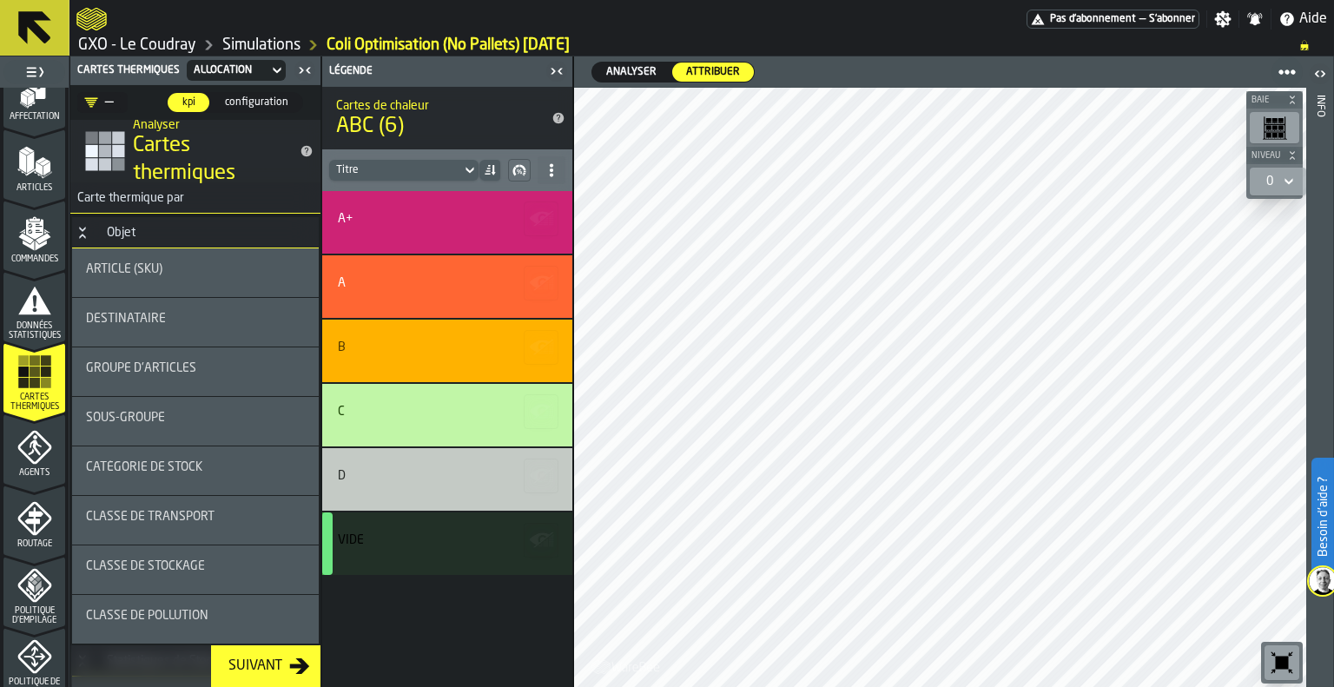
click at [1280, 182] on icon at bounding box center [1288, 181] width 17 height 21
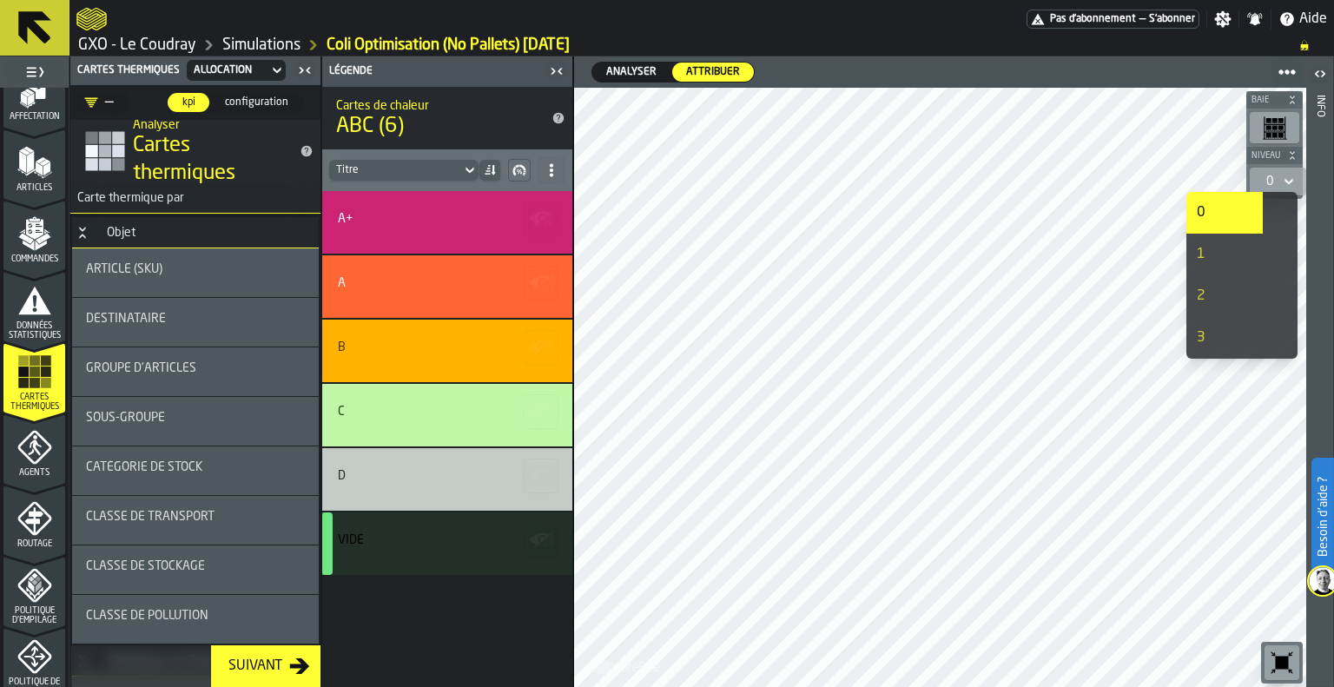
click at [1249, 241] on li "1" at bounding box center [1224, 255] width 76 height 42
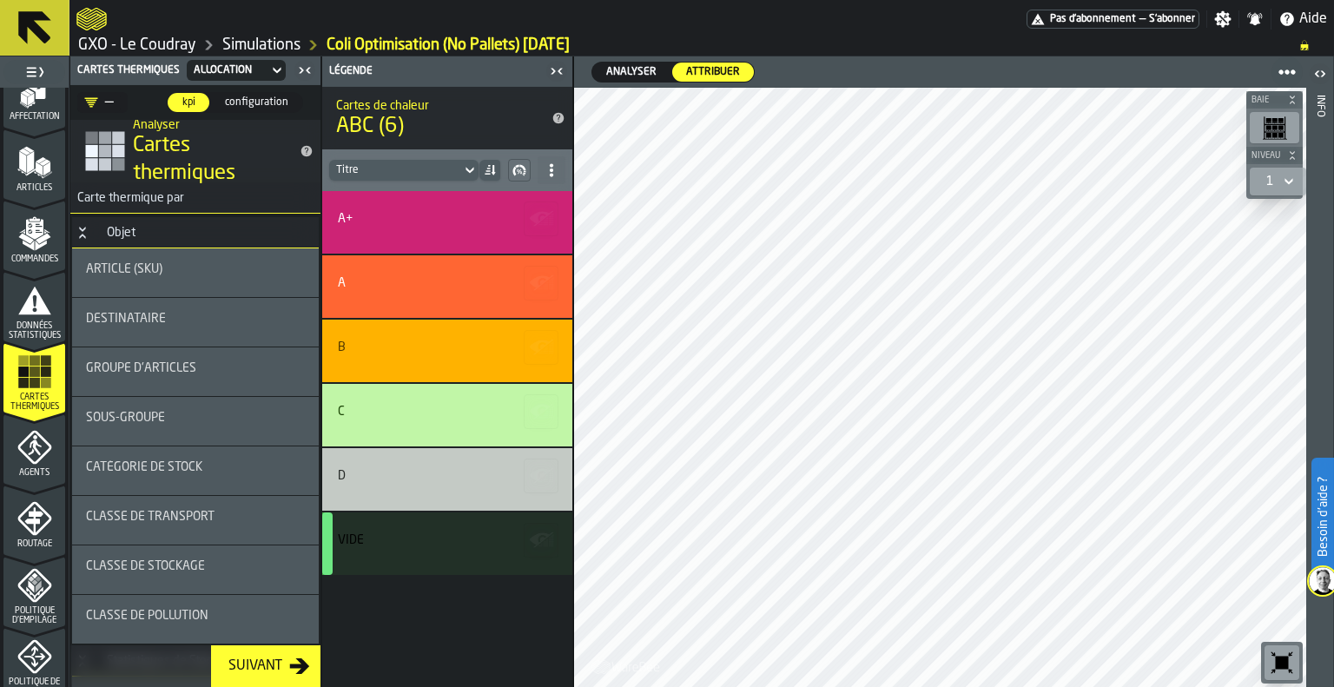
click at [1271, 188] on div "1" at bounding box center [1269, 182] width 7 height 14
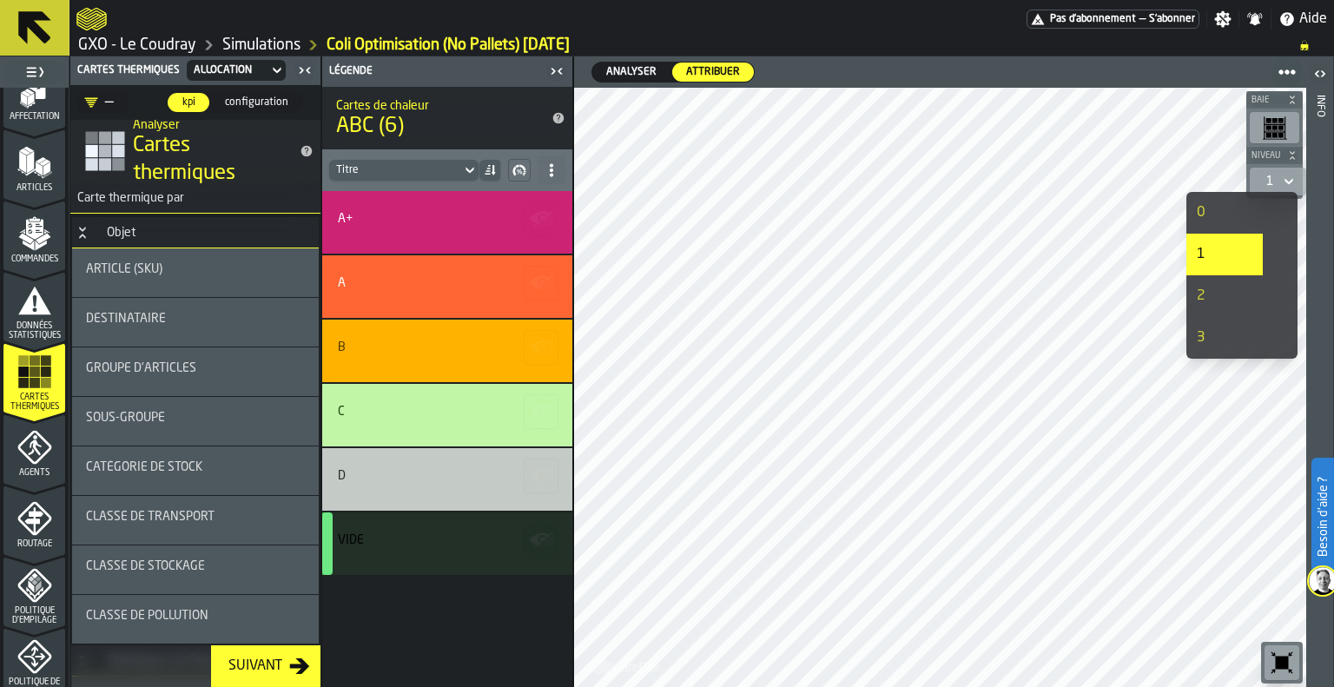
click at [1243, 216] on div "0" at bounding box center [1225, 212] width 56 height 21
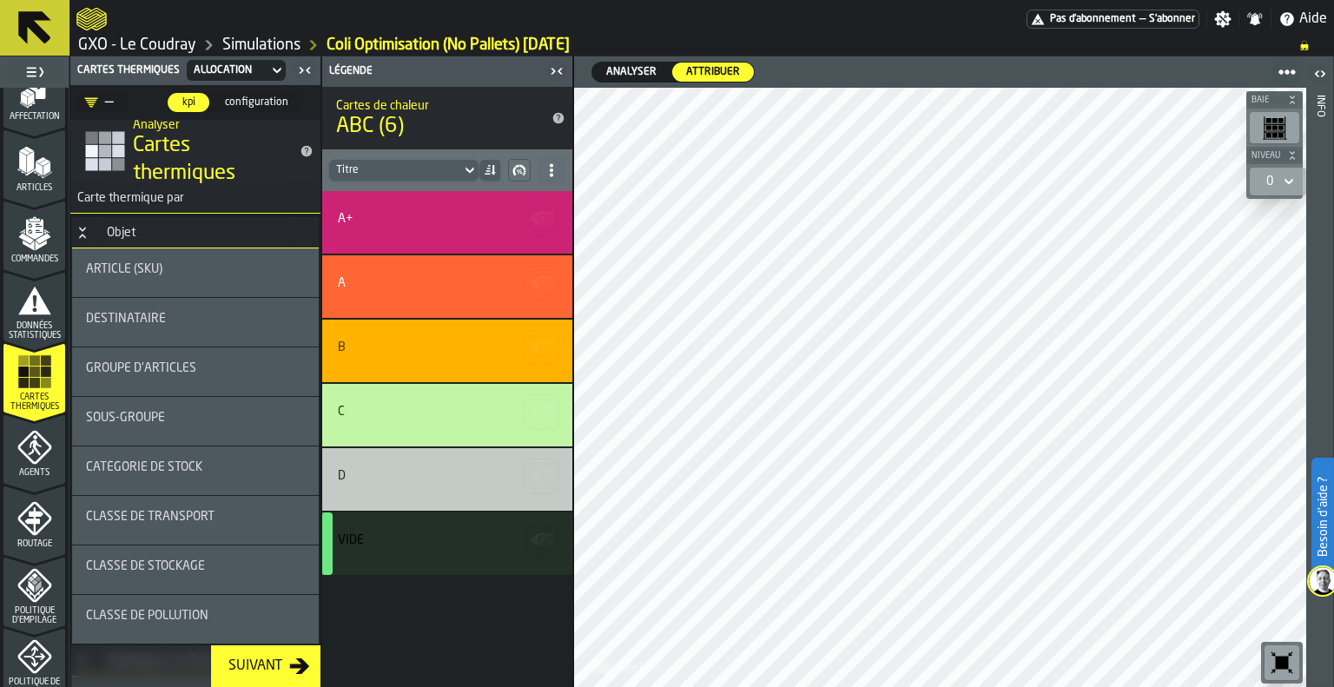
click at [1273, 181] on div "0" at bounding box center [1269, 181] width 21 height 21
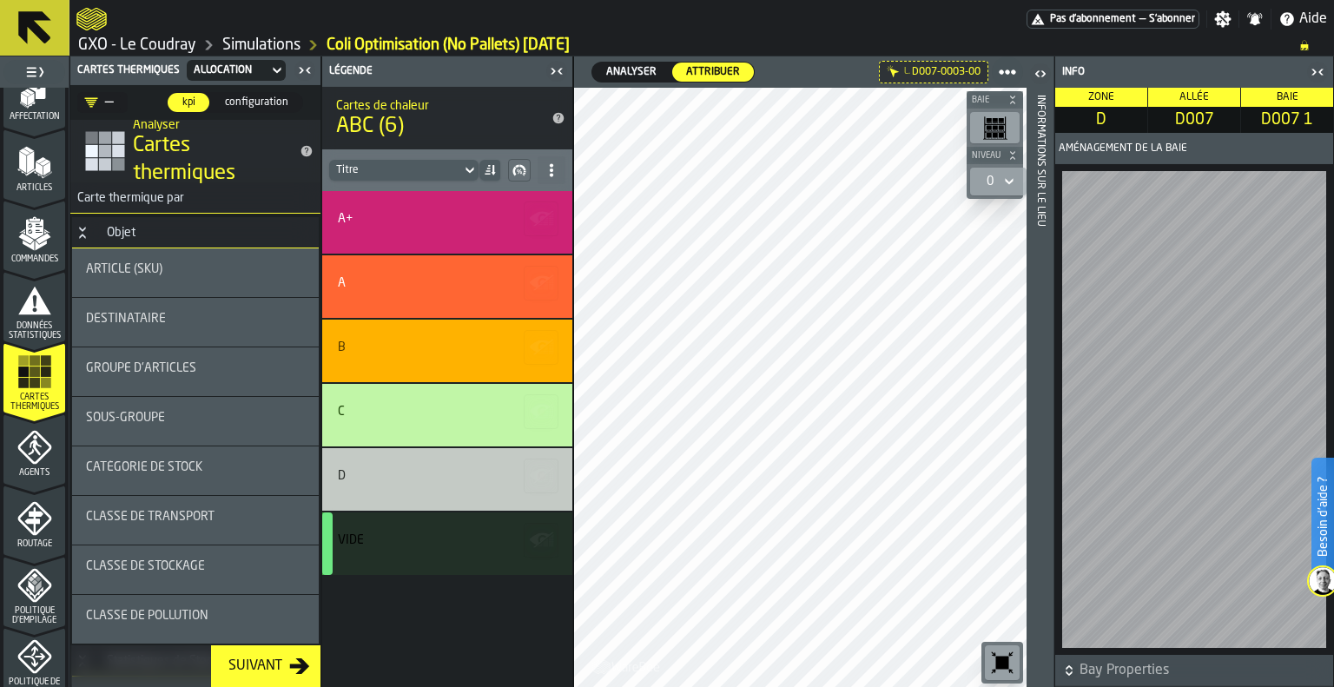
click at [1320, 76] on icon "button-toggle-Fermez-moi" at bounding box center [1317, 72] width 21 height 21
